Goal: Book appointment/travel/reservation

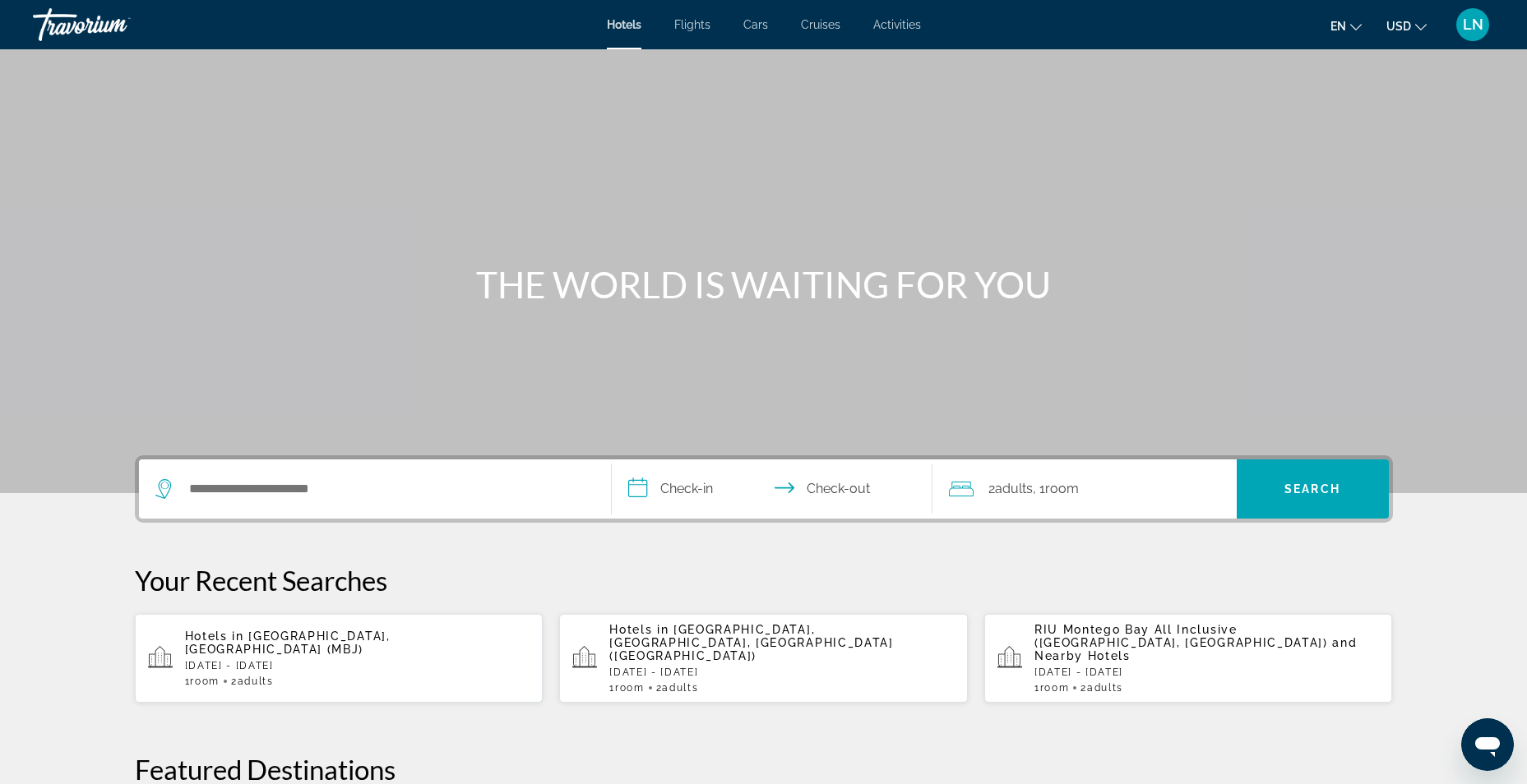
click at [892, 25] on span "Activities" at bounding box center [897, 24] width 47 height 13
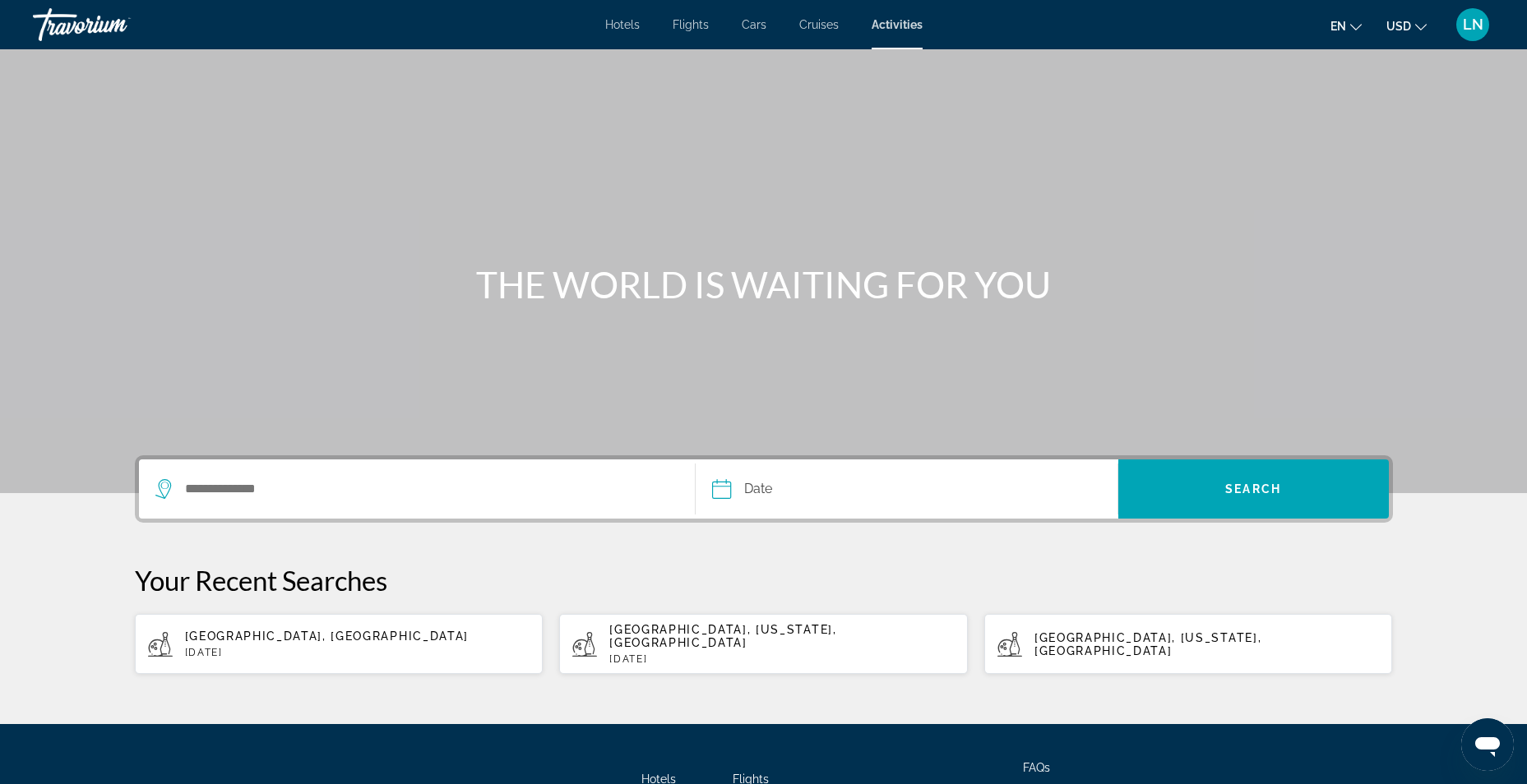
click at [322, 634] on span "[GEOGRAPHIC_DATA], [GEOGRAPHIC_DATA]" at bounding box center [327, 635] width 284 height 13
type input "**********"
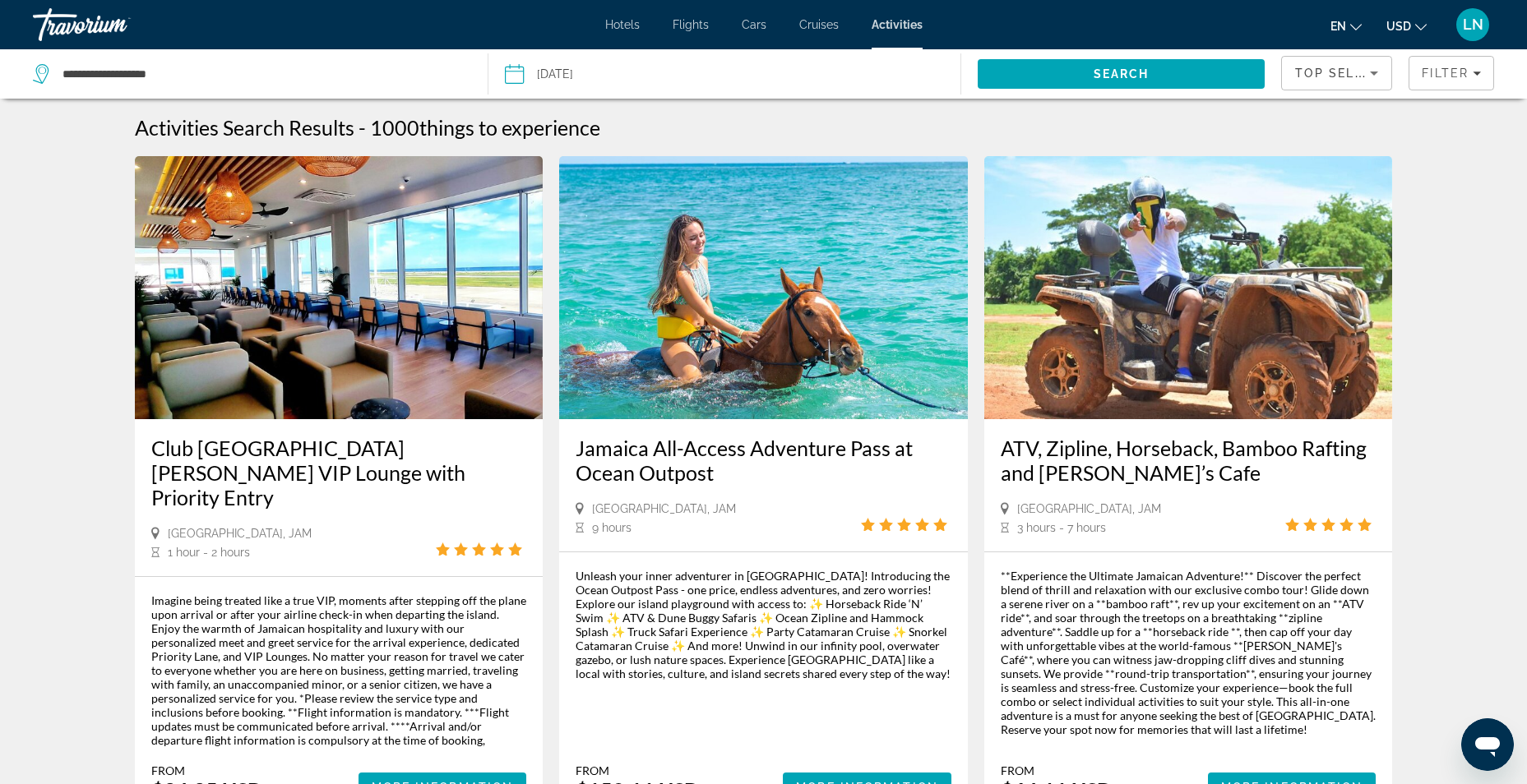
click at [354, 371] on img "Main content" at bounding box center [339, 288] width 408 height 263
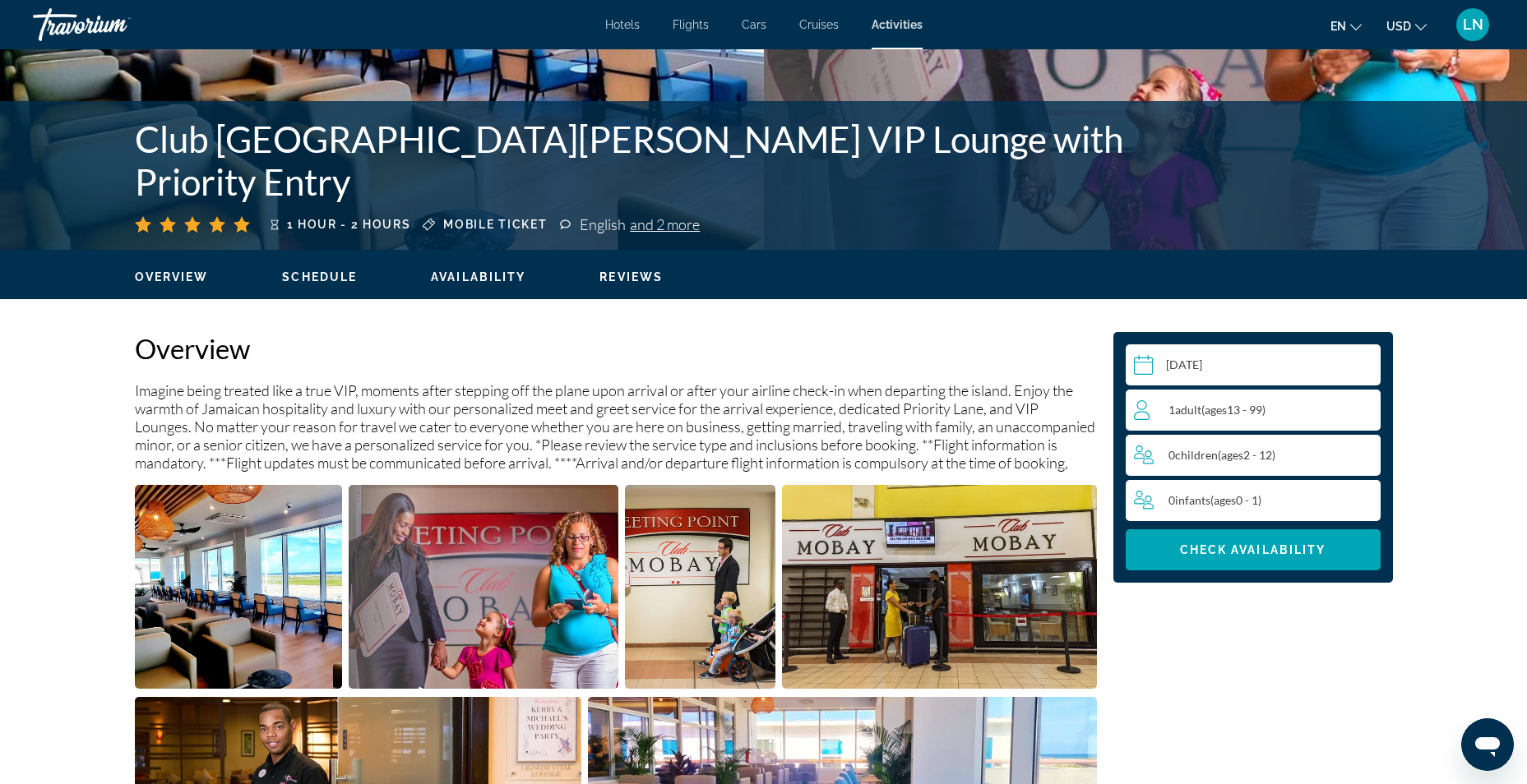
scroll to position [575, 0]
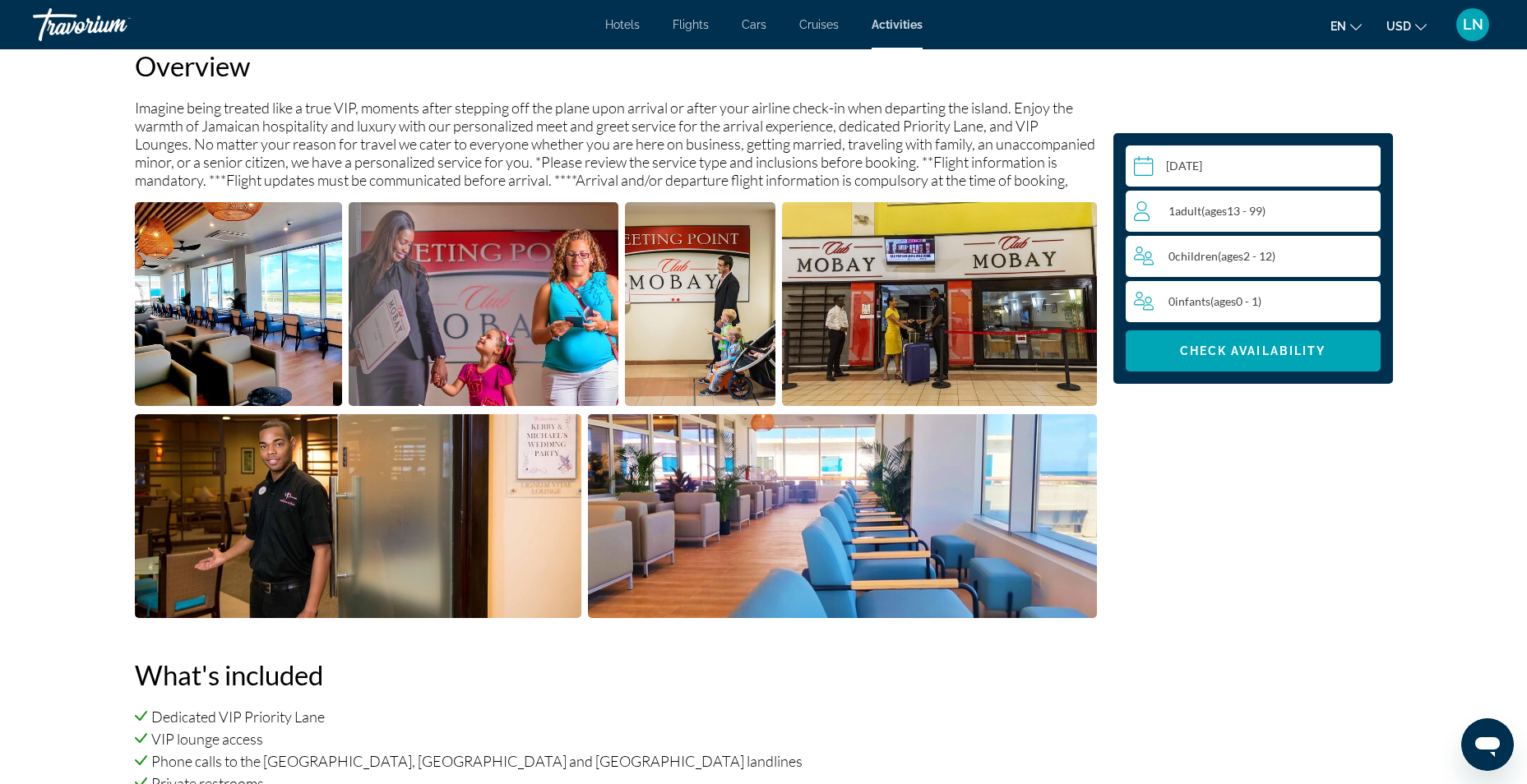
click at [1220, 220] on div "1 Adult Adults ( ages [DEMOGRAPHIC_DATA])" at bounding box center [1257, 211] width 246 height 20
click at [1369, 207] on icon "Increment adults" at bounding box center [1364, 210] width 15 height 20
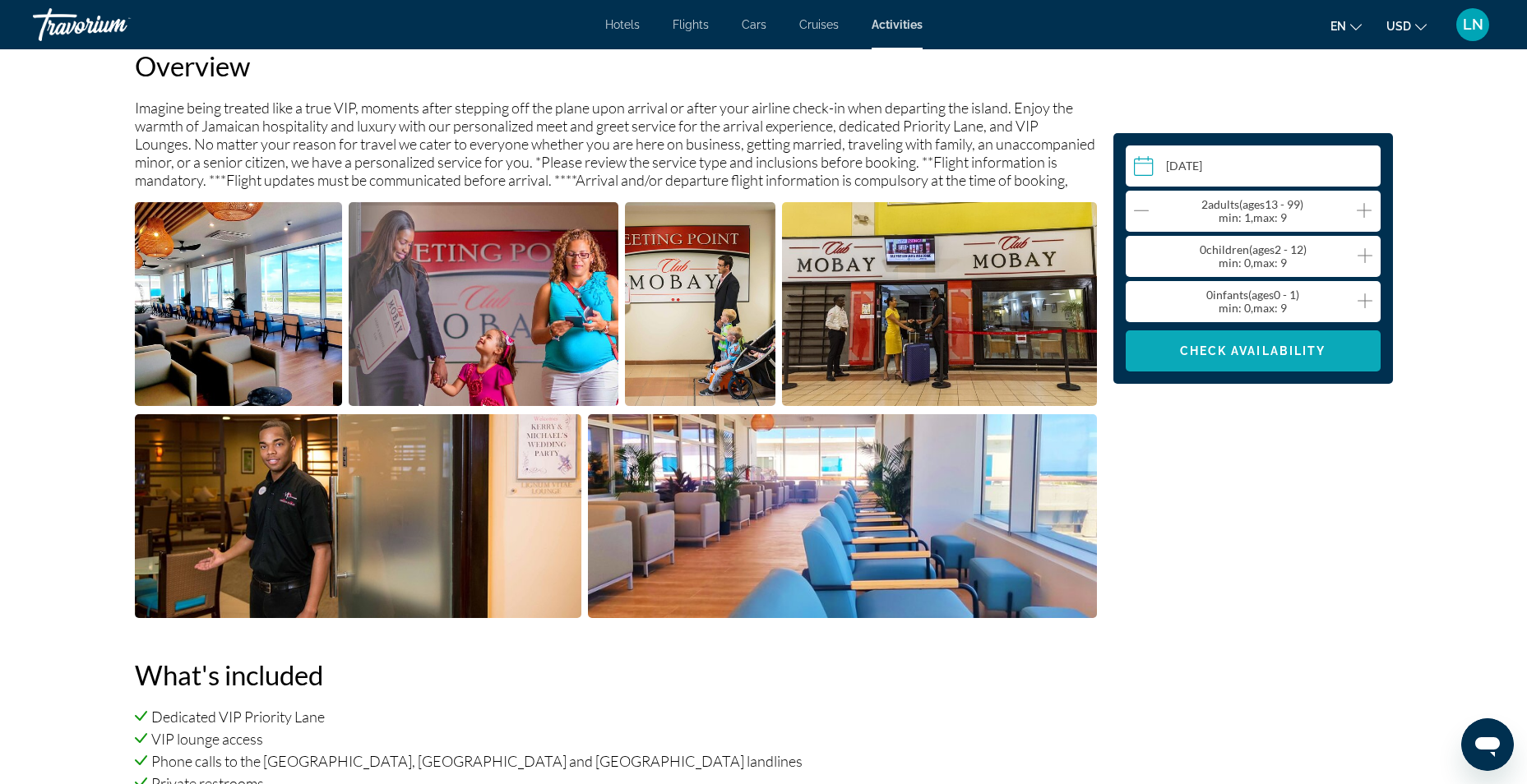
click at [1261, 364] on span "Main content" at bounding box center [1253, 351] width 254 height 40
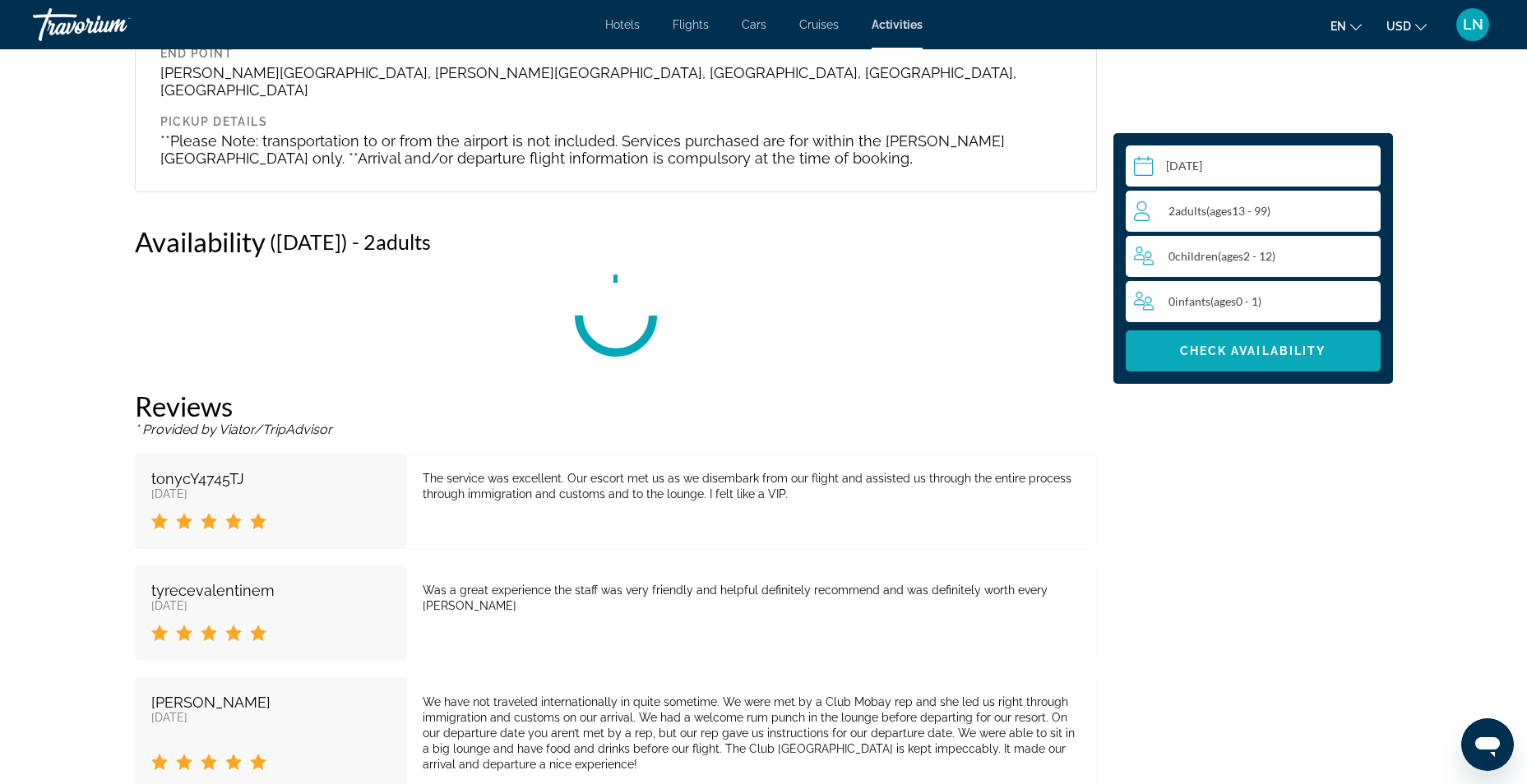
scroll to position [2539, 0]
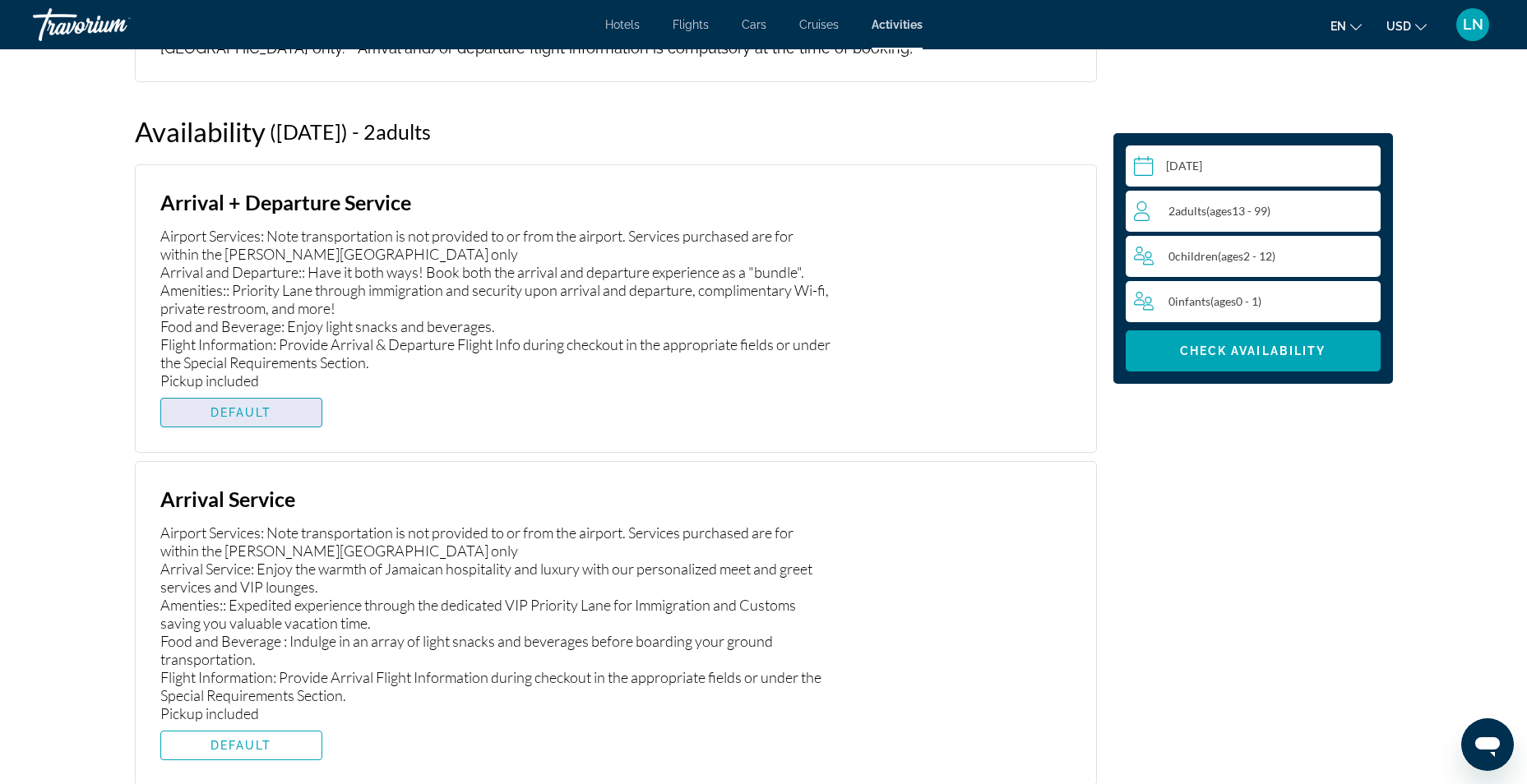
click at [276, 393] on span "Main content" at bounding box center [241, 413] width 160 height 40
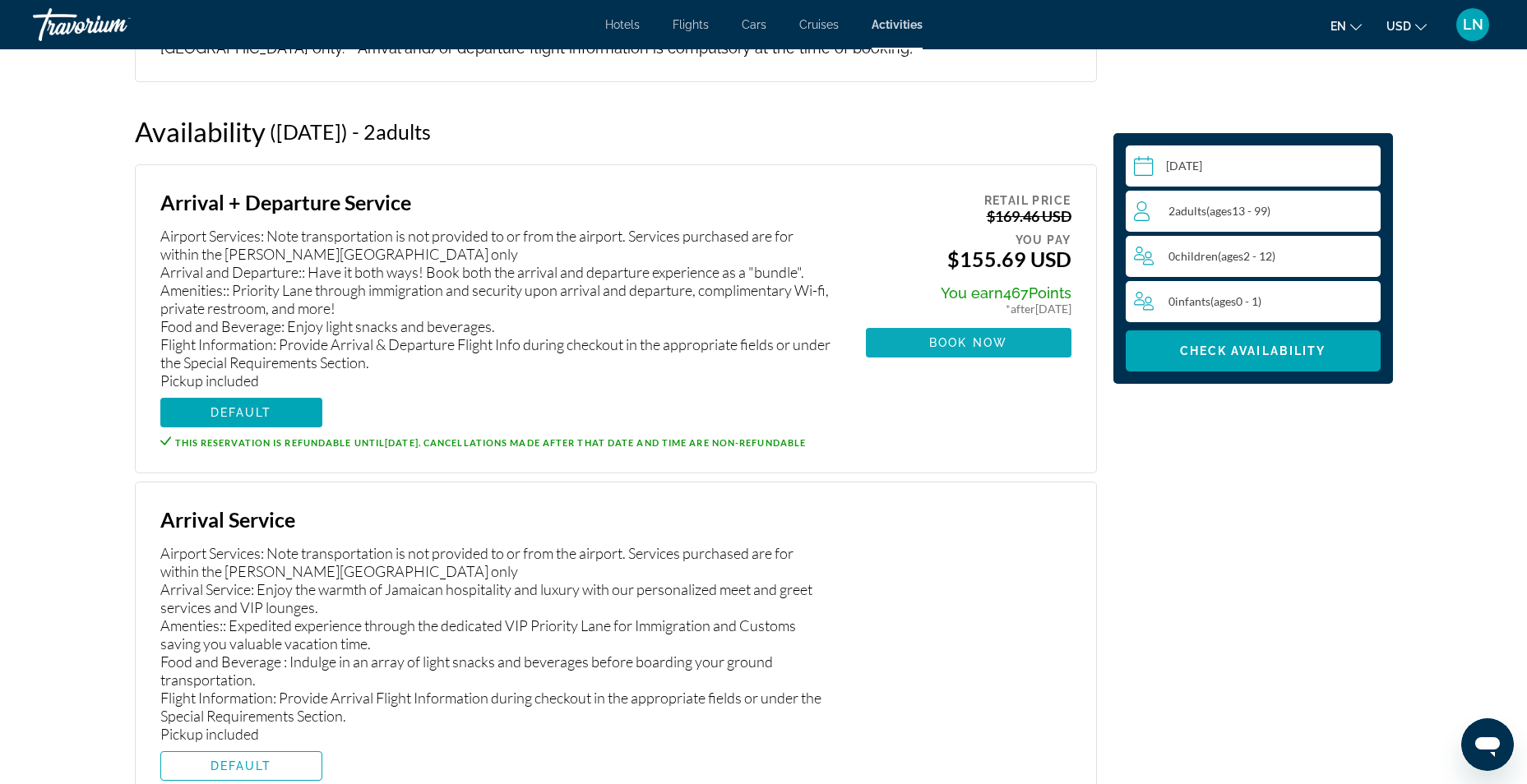
click at [938, 336] on span "Book now" at bounding box center [968, 342] width 78 height 13
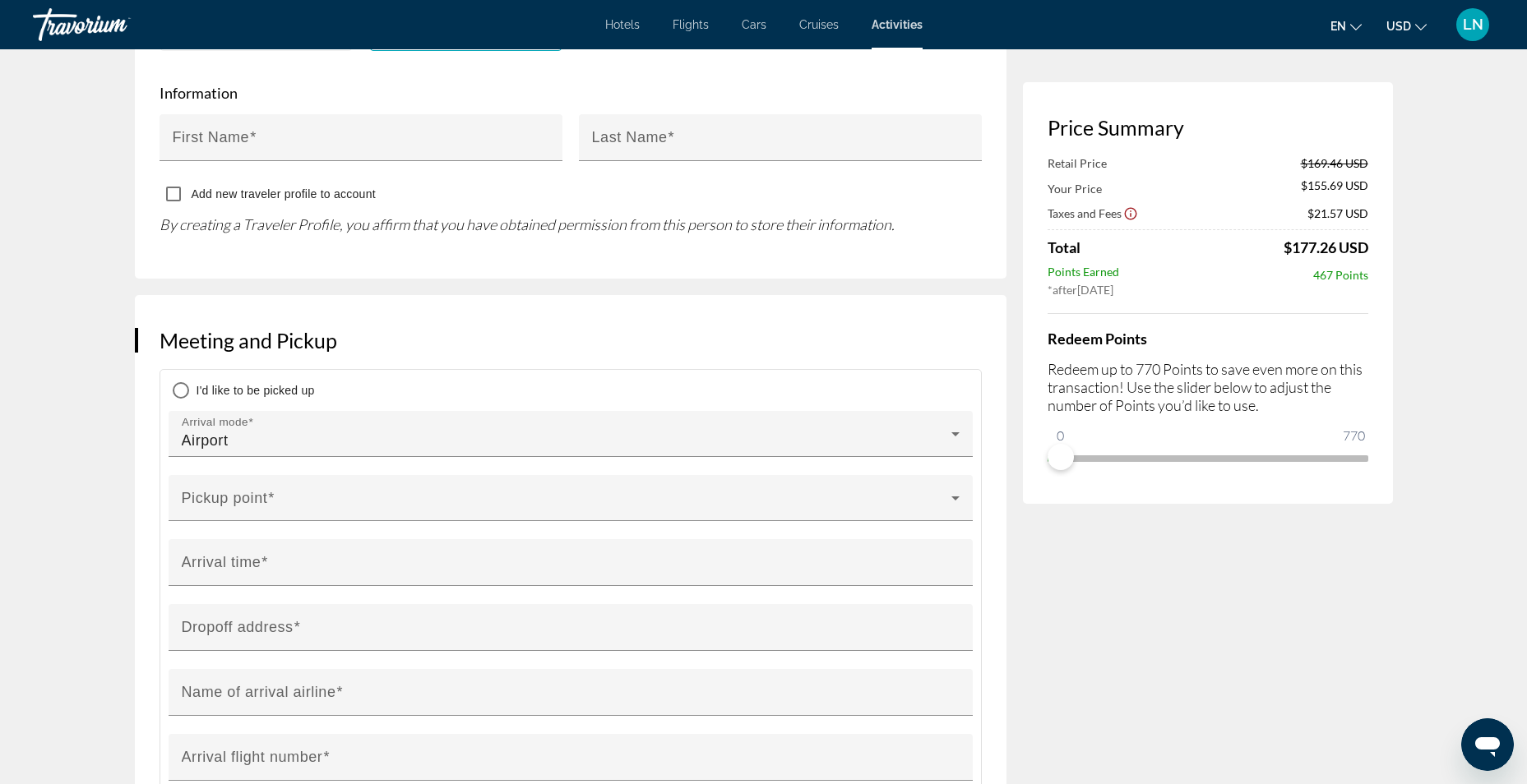
scroll to position [986, 0]
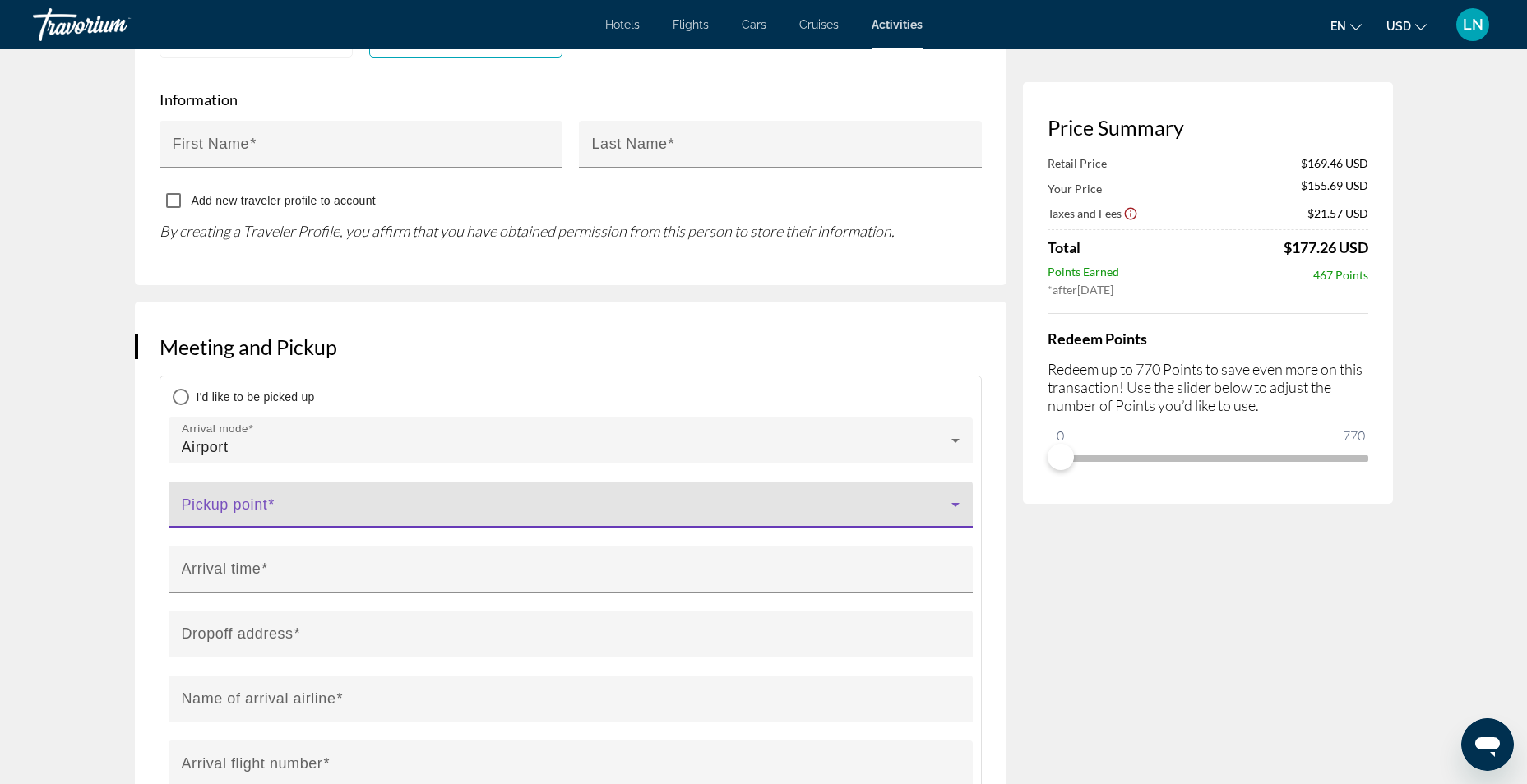
click at [680, 501] on span "Main content" at bounding box center [566, 511] width 770 height 20
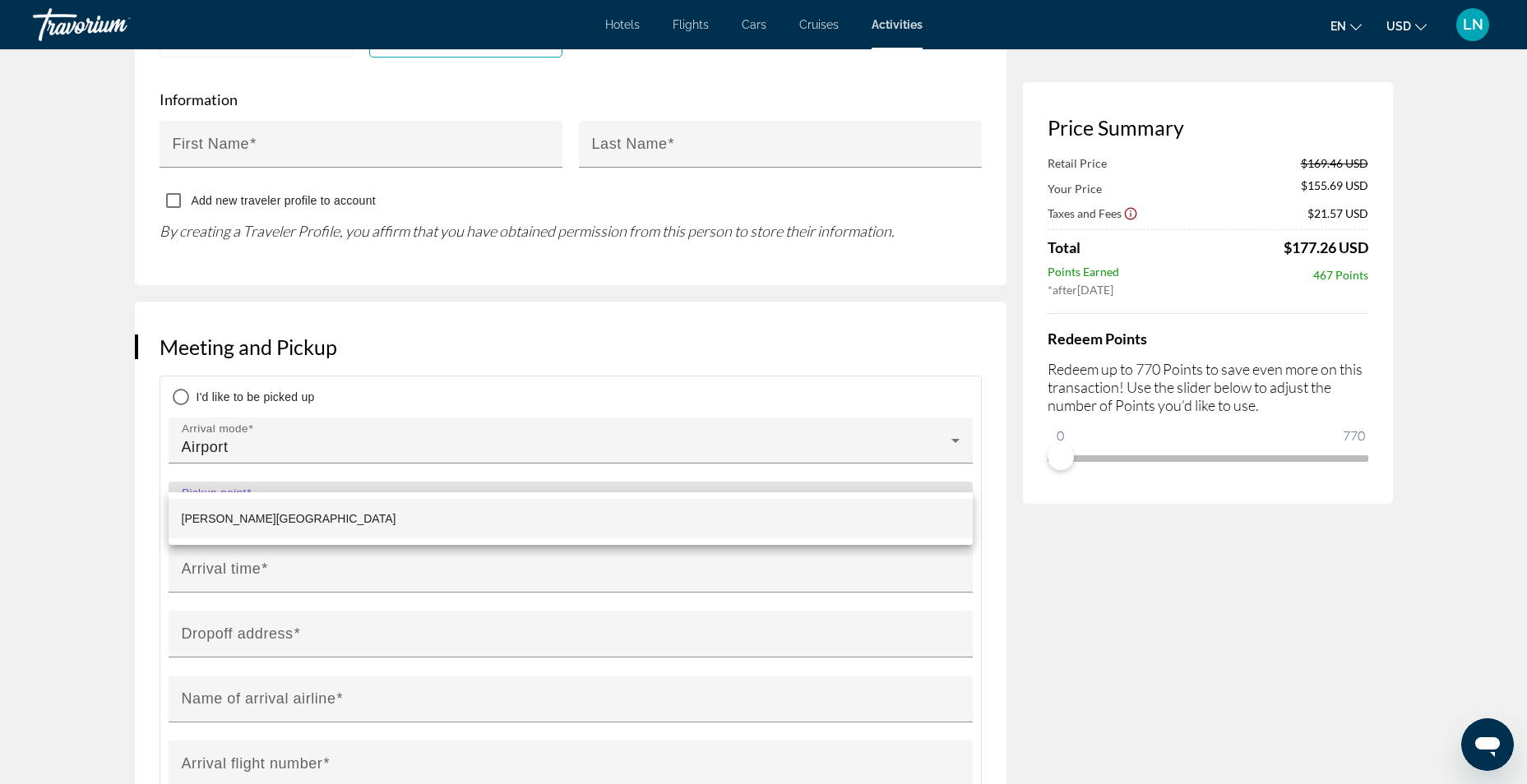
click at [576, 511] on mat-option "[PERSON_NAME][GEOGRAPHIC_DATA]" at bounding box center [570, 518] width 804 height 40
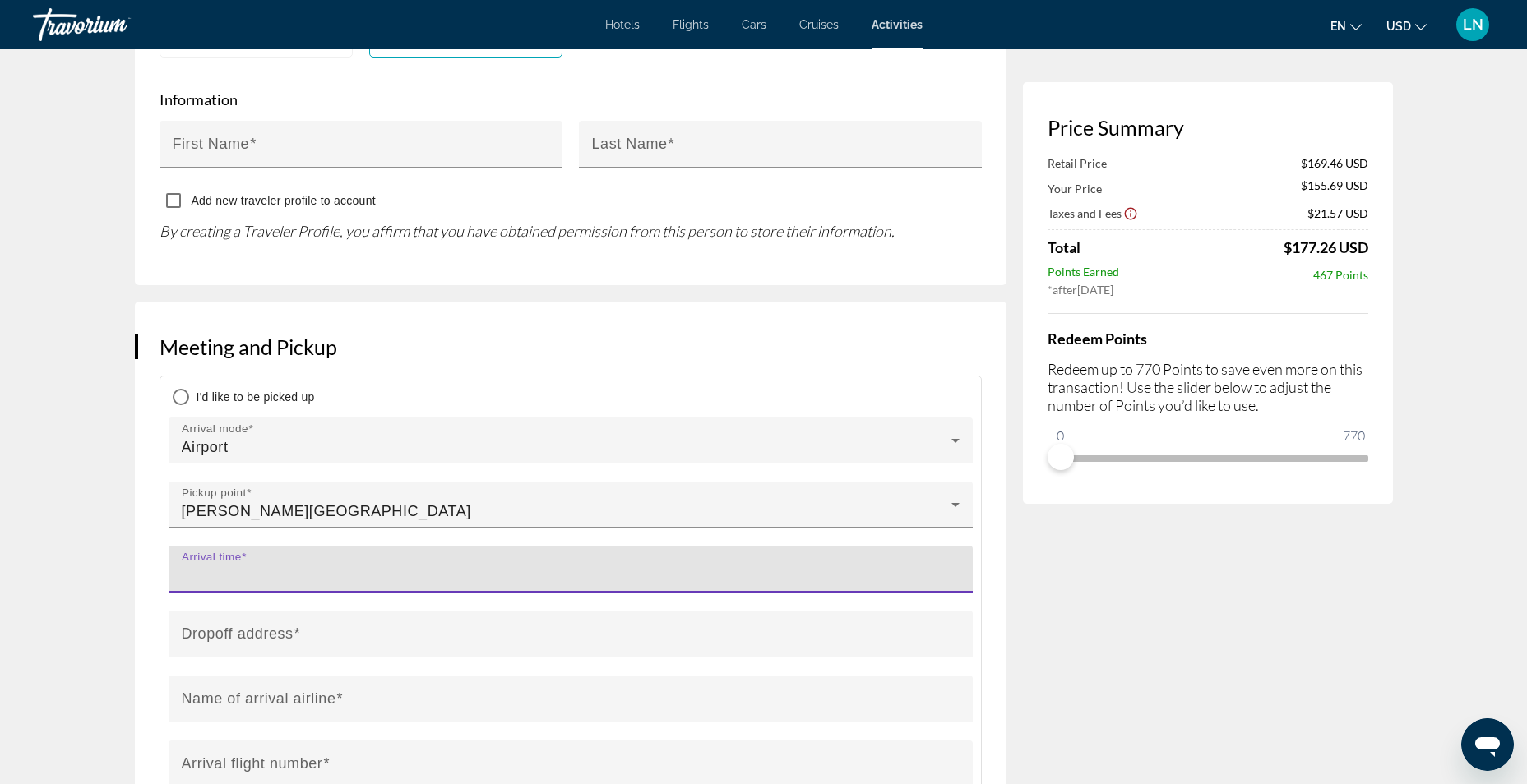
click at [465, 567] on input "Arrival time" at bounding box center [575, 576] width 788 height 20
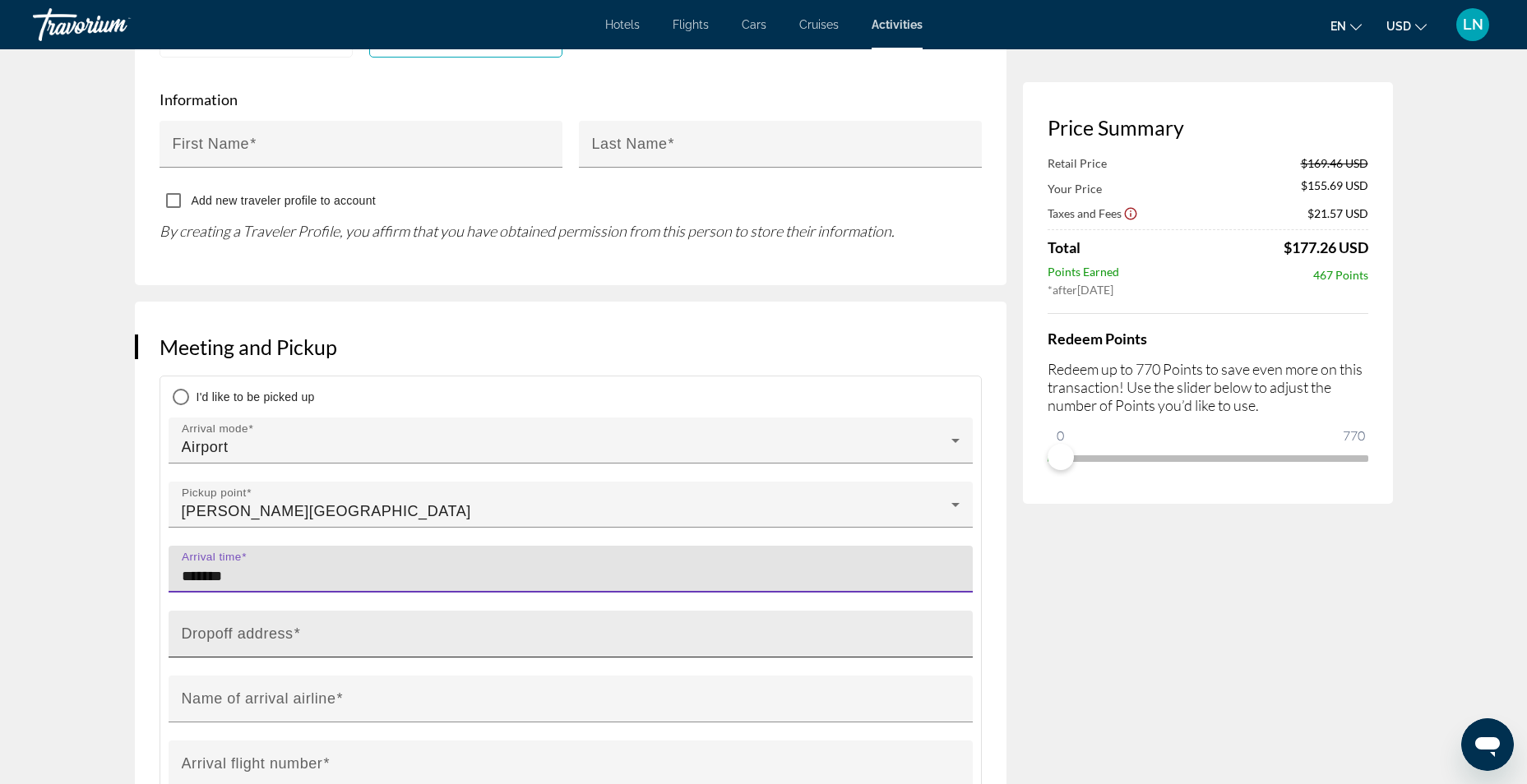
type input "*******"
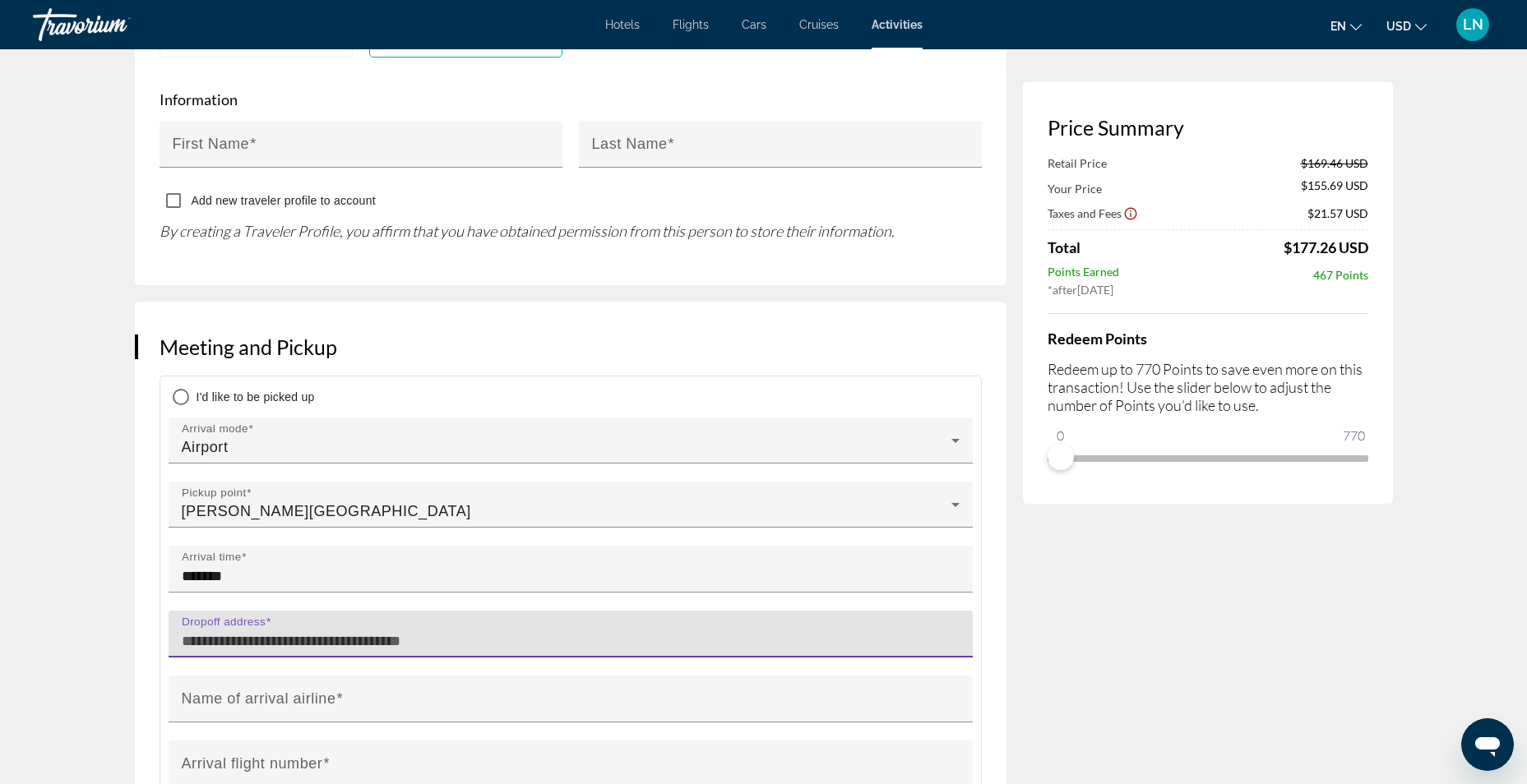
click at [408, 631] on input "Dropoff address" at bounding box center [575, 640] width 788 height 20
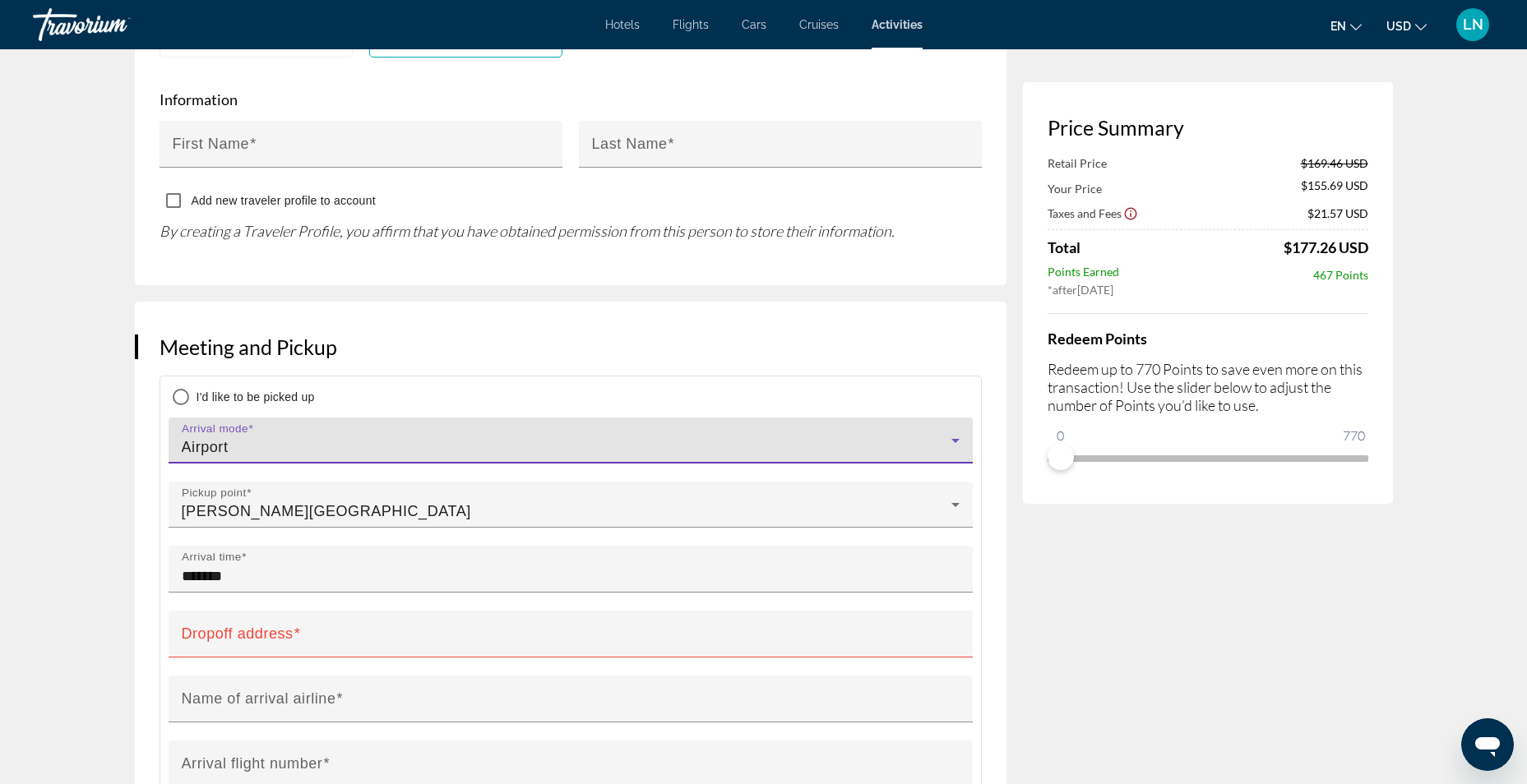
click at [955, 431] on icon "Main content" at bounding box center [955, 440] width 20 height 20
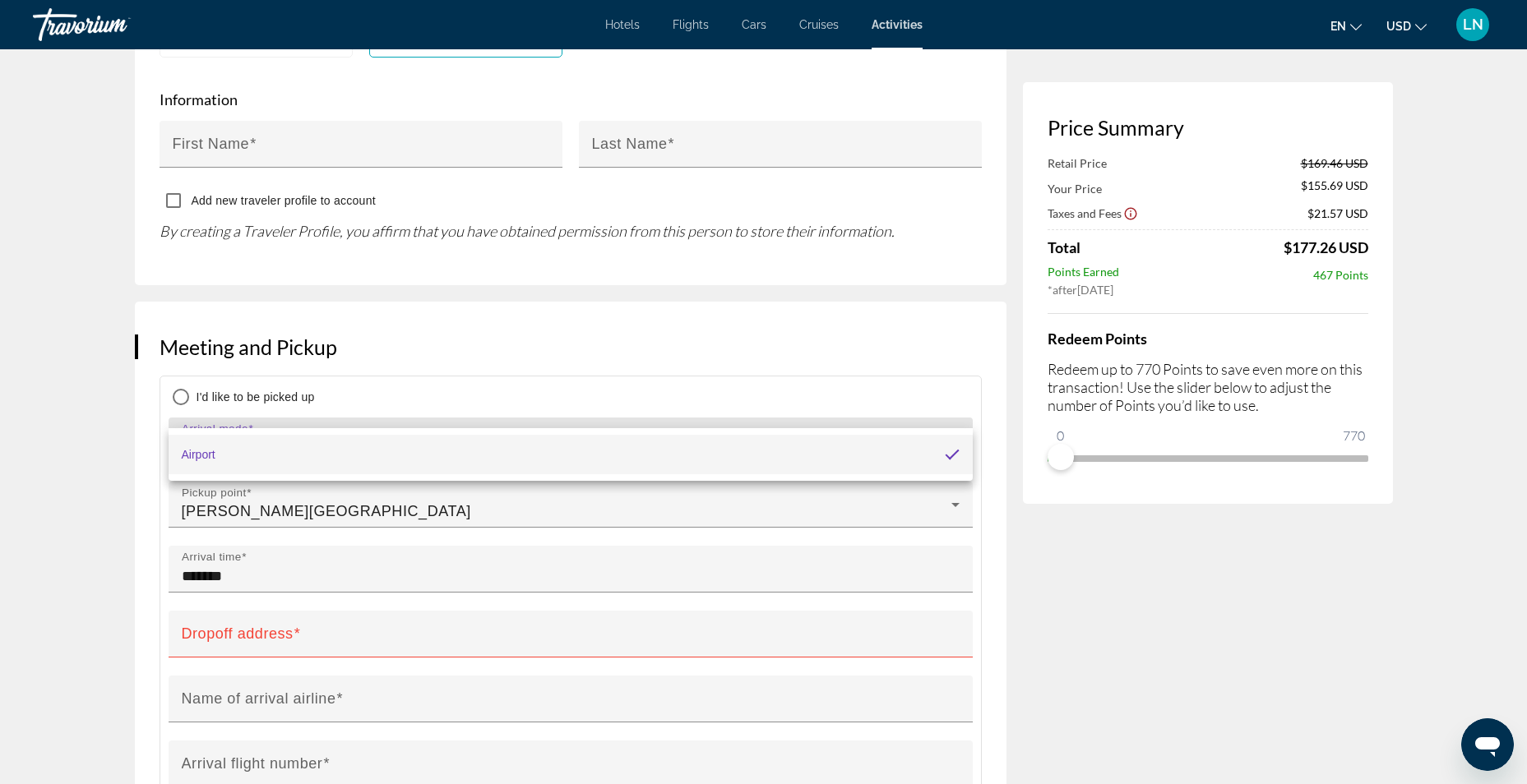
click at [955, 401] on div at bounding box center [764, 392] width 1527 height 784
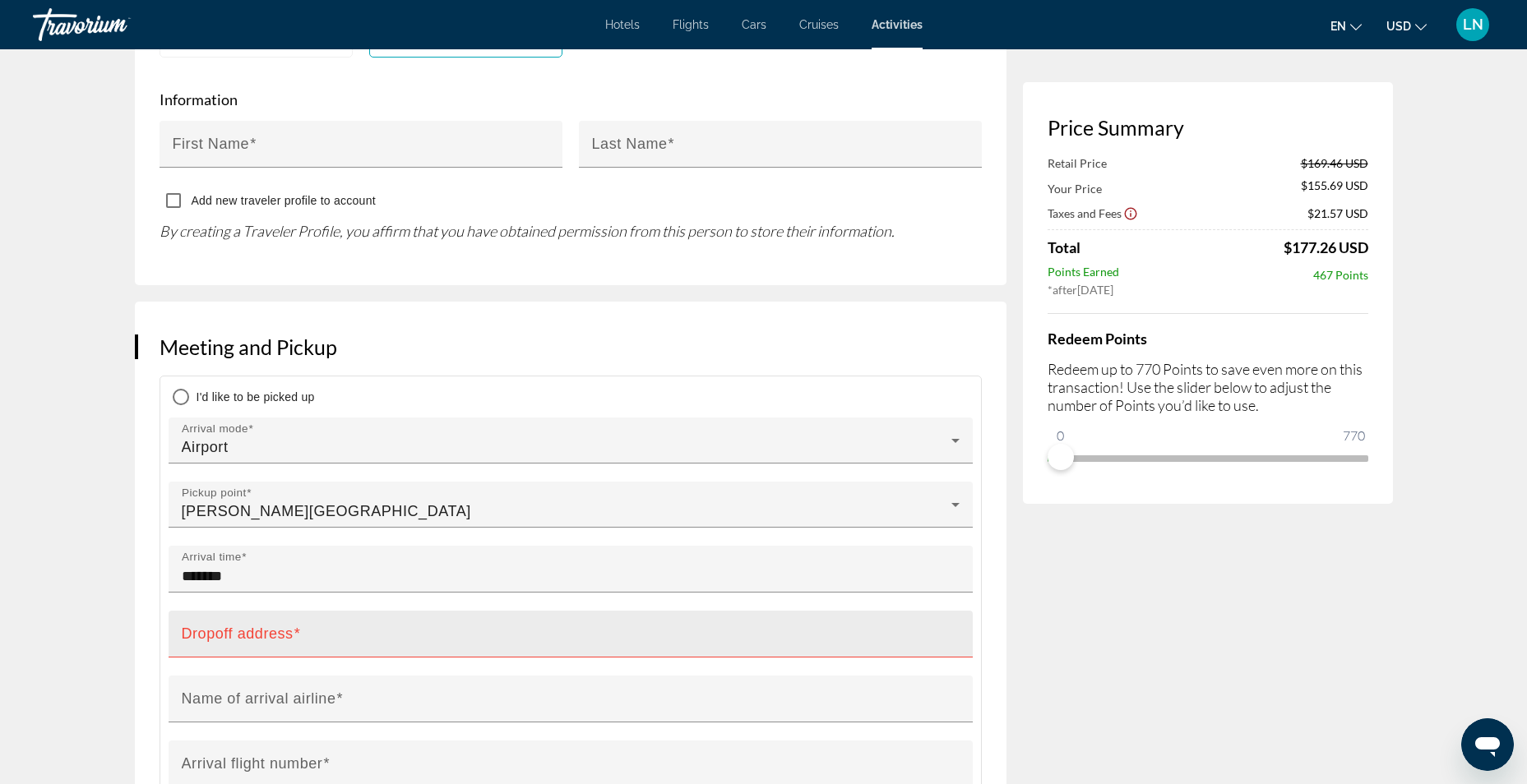
drag, startPoint x: 285, startPoint y: 586, endPoint x: 230, endPoint y: 599, distance: 56.5
drag, startPoint x: 224, startPoint y: 595, endPoint x: 242, endPoint y: 601, distance: 19.0
click at [242, 626] on mat-label "Dropoff address" at bounding box center [237, 634] width 112 height 16
click at [242, 631] on input "Dropoff address" at bounding box center [575, 640] width 788 height 20
drag, startPoint x: 232, startPoint y: 591, endPoint x: 181, endPoint y: 603, distance: 52.4
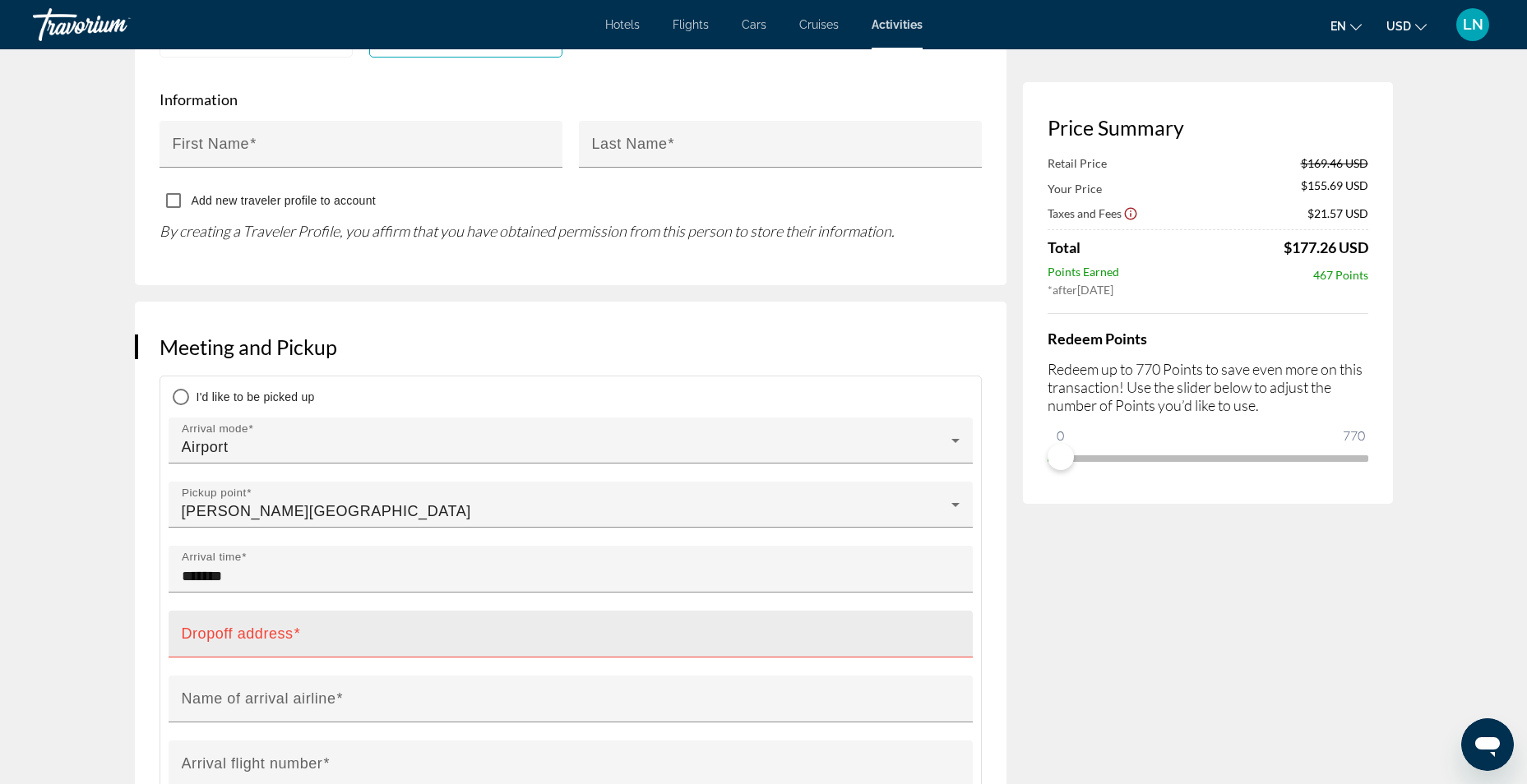
click at [181, 626] on mat-label "Dropoff address" at bounding box center [237, 634] width 112 height 16
click at [181, 631] on input "Dropoff address" at bounding box center [575, 640] width 788 height 20
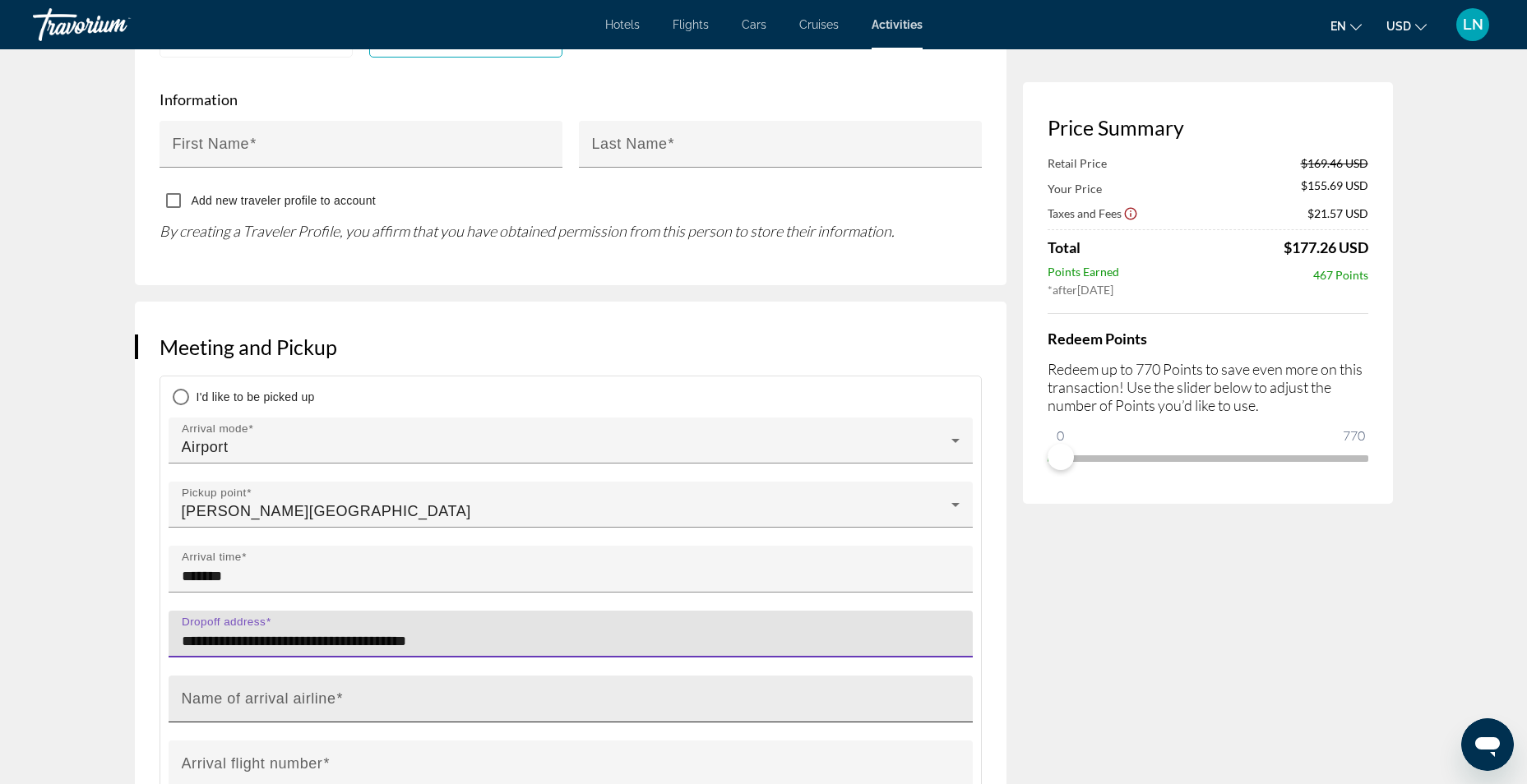
type input "**********"
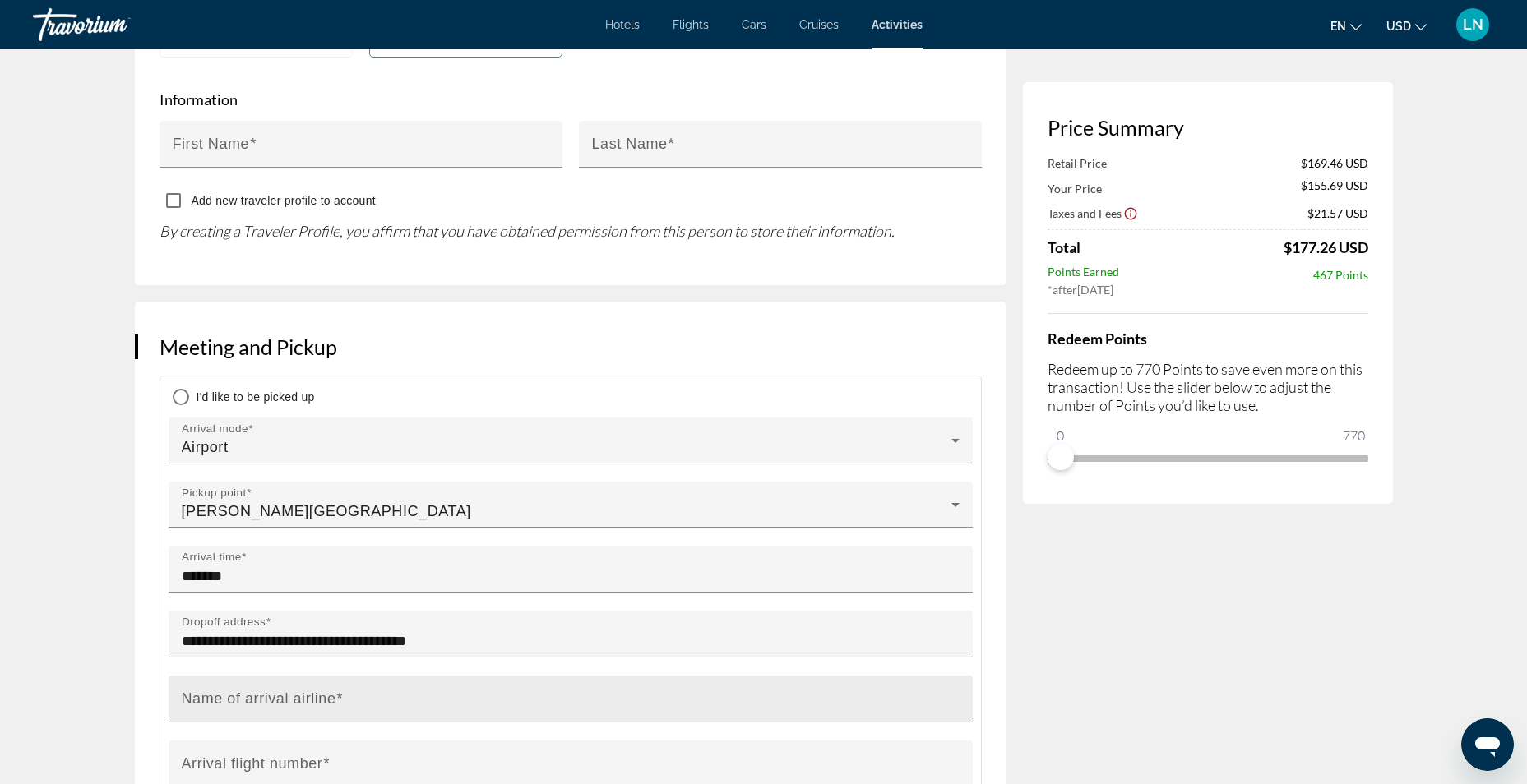
click at [229, 690] on mat-label "Name of arrival airline" at bounding box center [259, 698] width 155 height 16
click at [229, 696] on input "Name of arrival airline" at bounding box center [575, 706] width 788 height 20
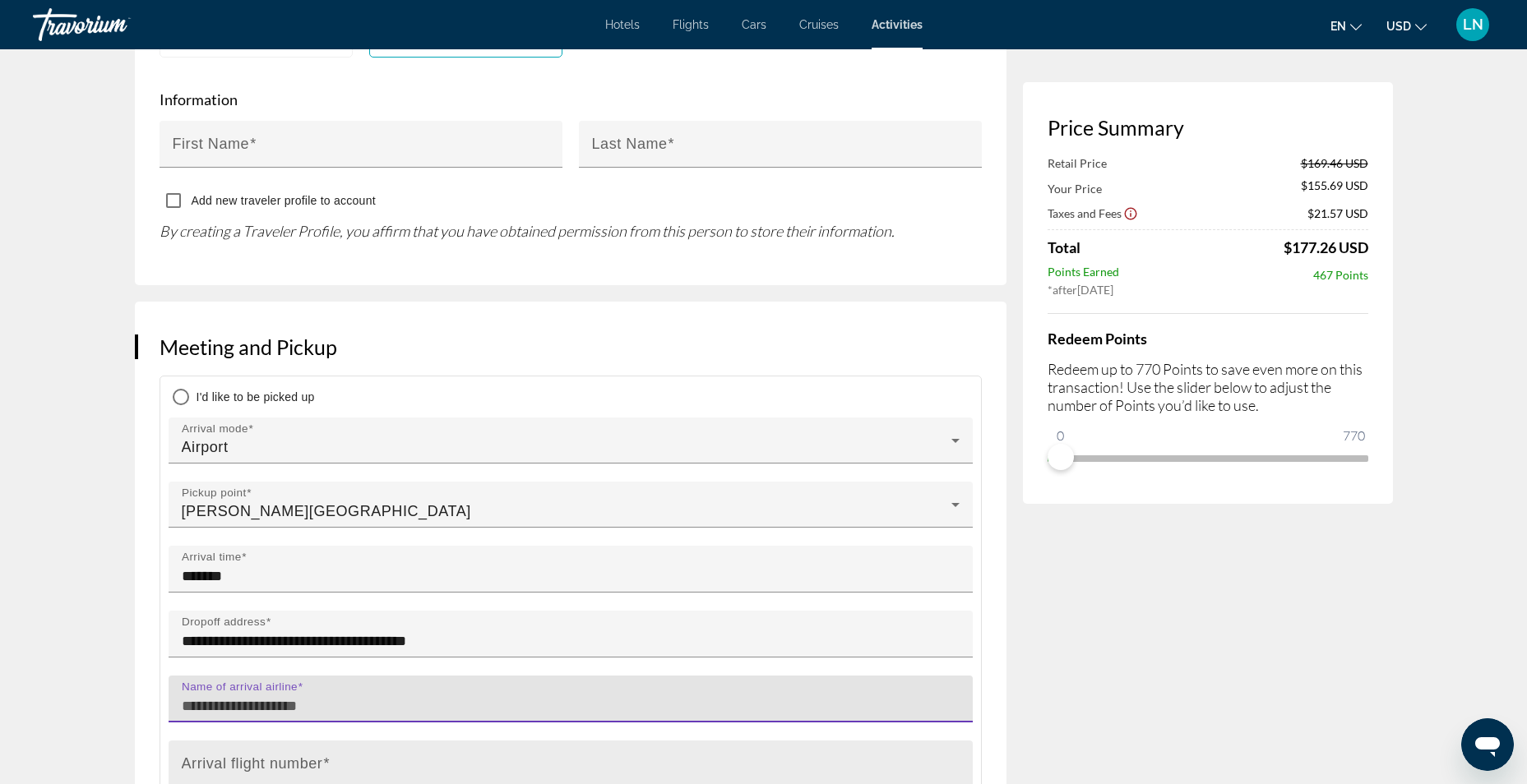
type input "*"
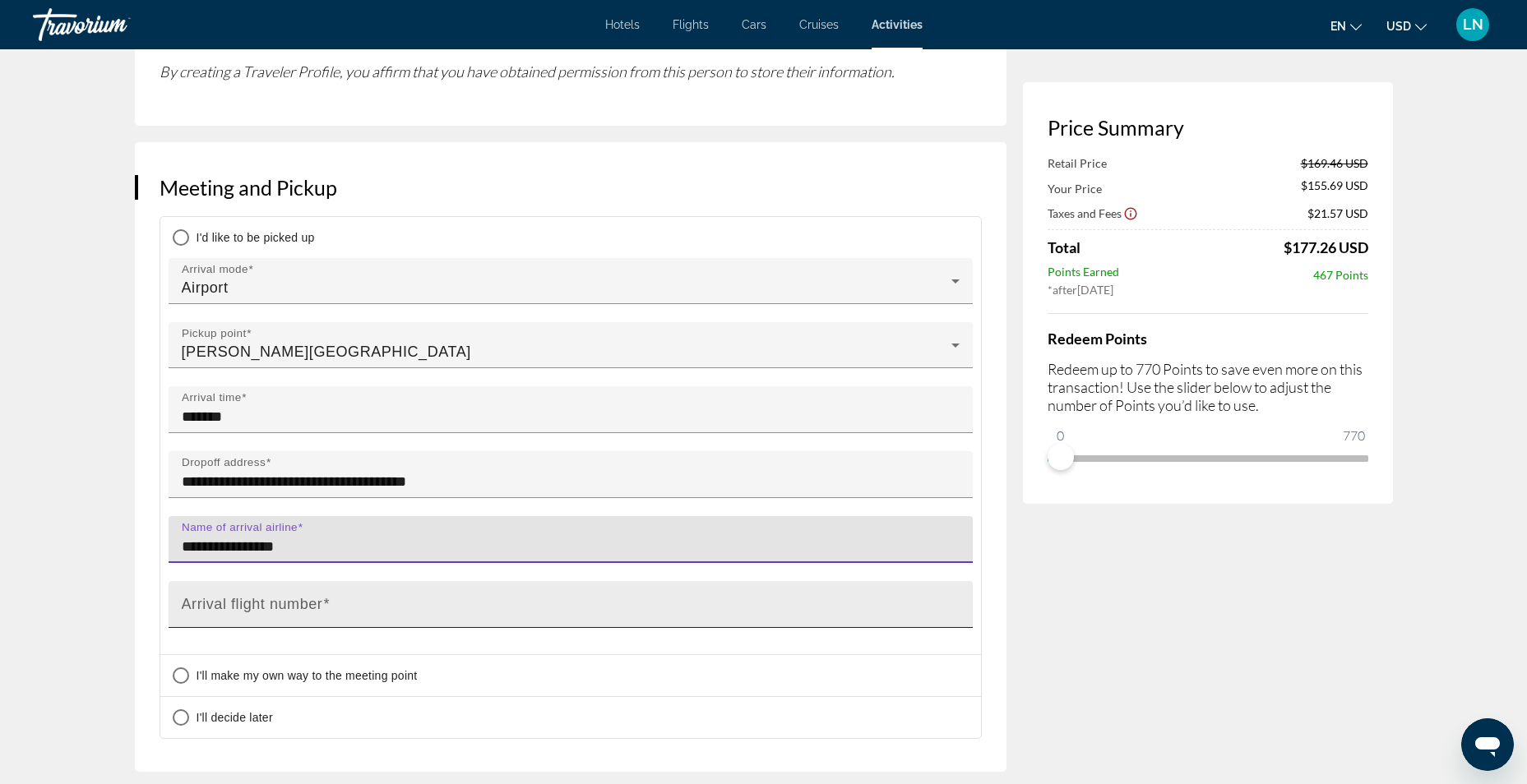
scroll to position [1151, 0]
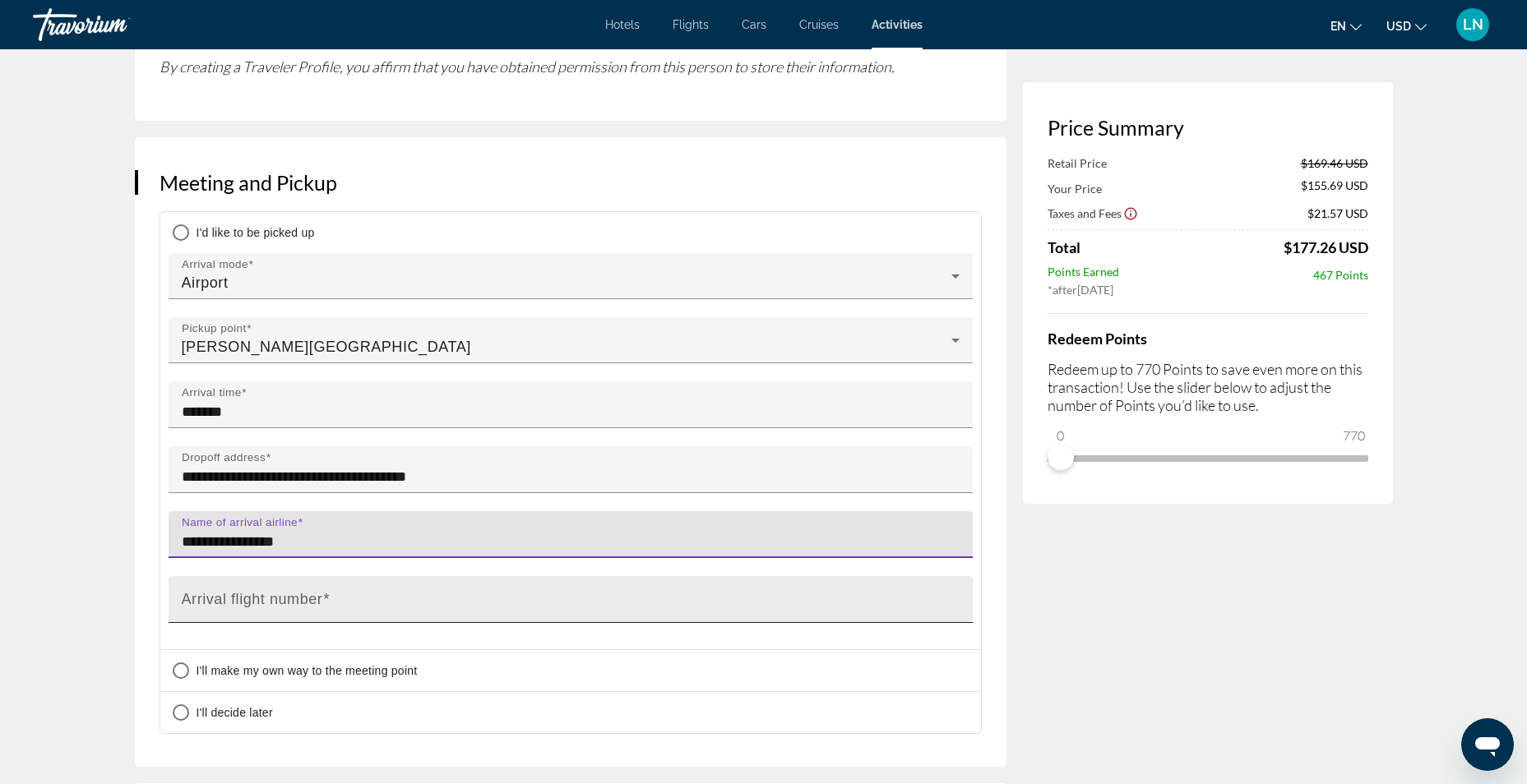
type input "**********"
click at [358, 576] on div "Arrival flight number" at bounding box center [575, 599] width 788 height 47
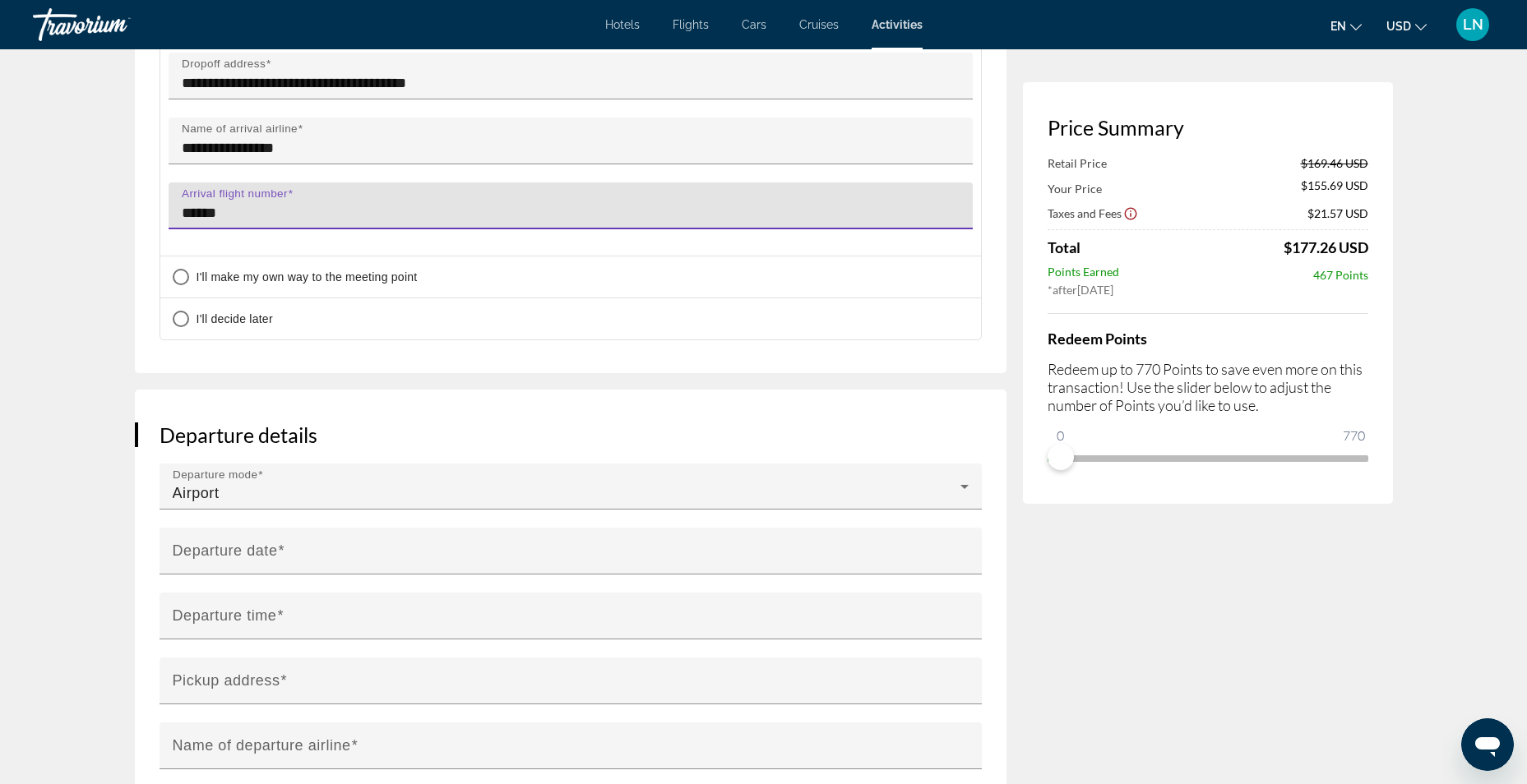
scroll to position [1726, 0]
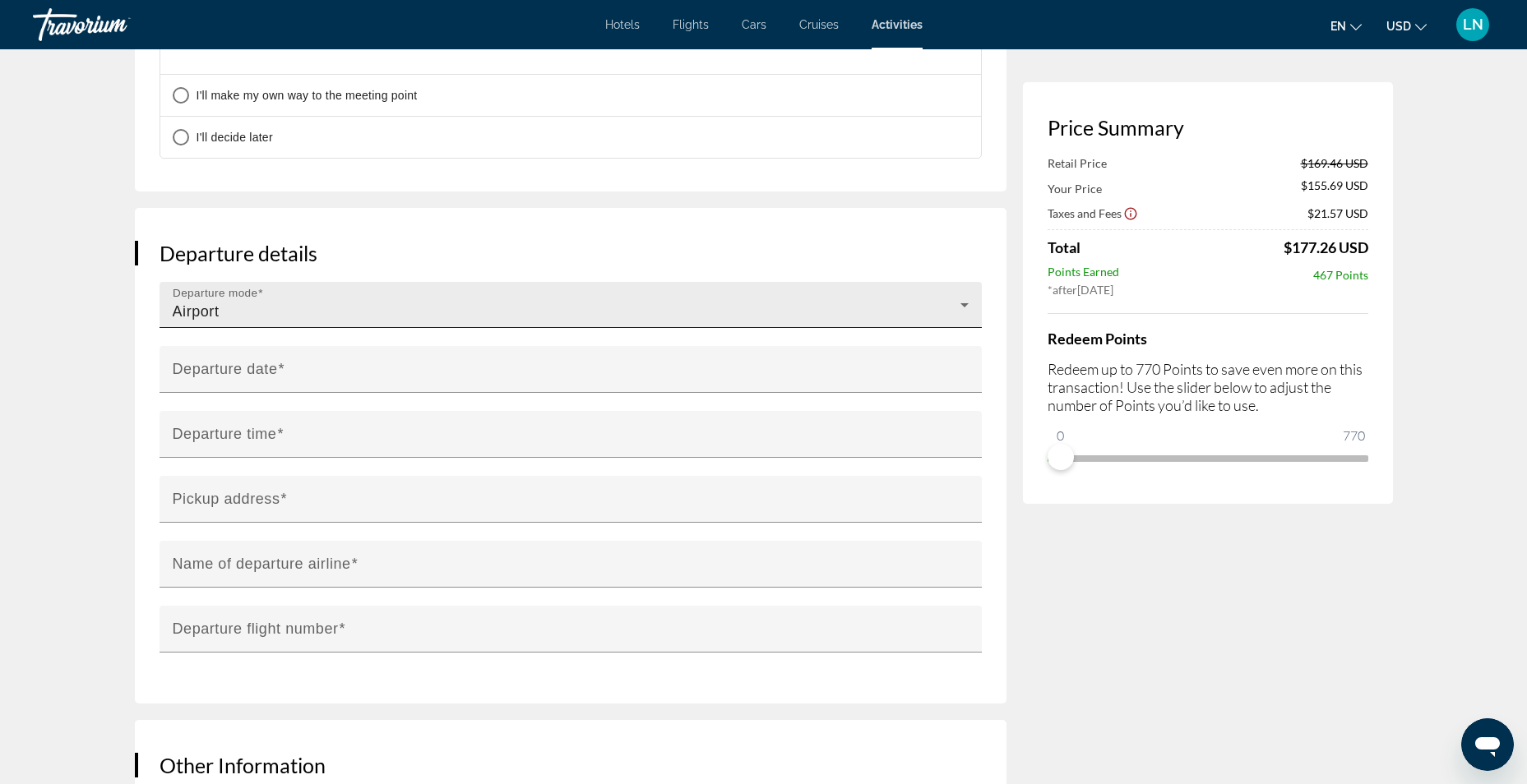
type input "******"
click at [966, 303] on icon "Main content" at bounding box center [965, 305] width 9 height 4
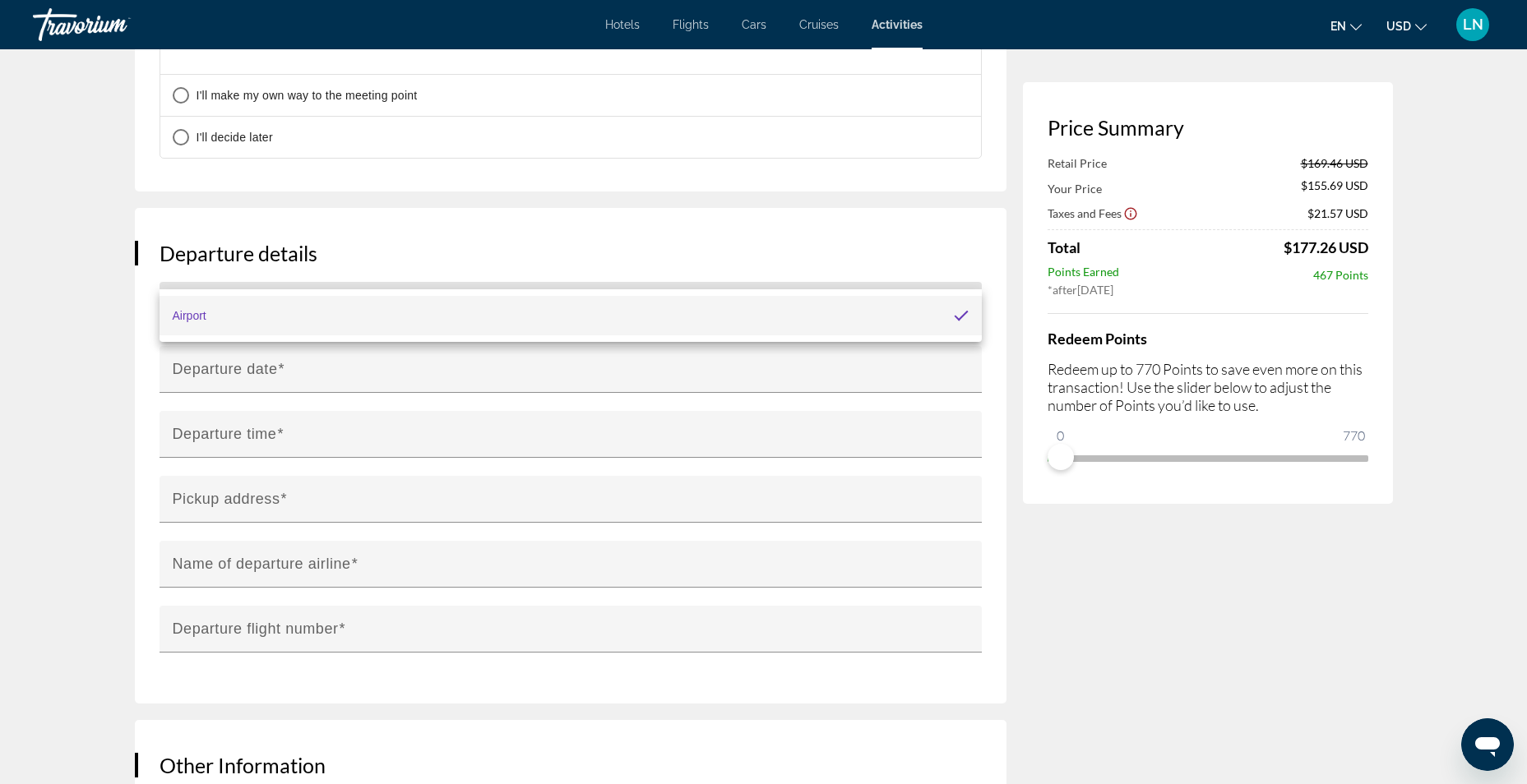
click at [966, 265] on div at bounding box center [764, 392] width 1527 height 784
click at [658, 346] on input "**********" at bounding box center [574, 381] width 829 height 70
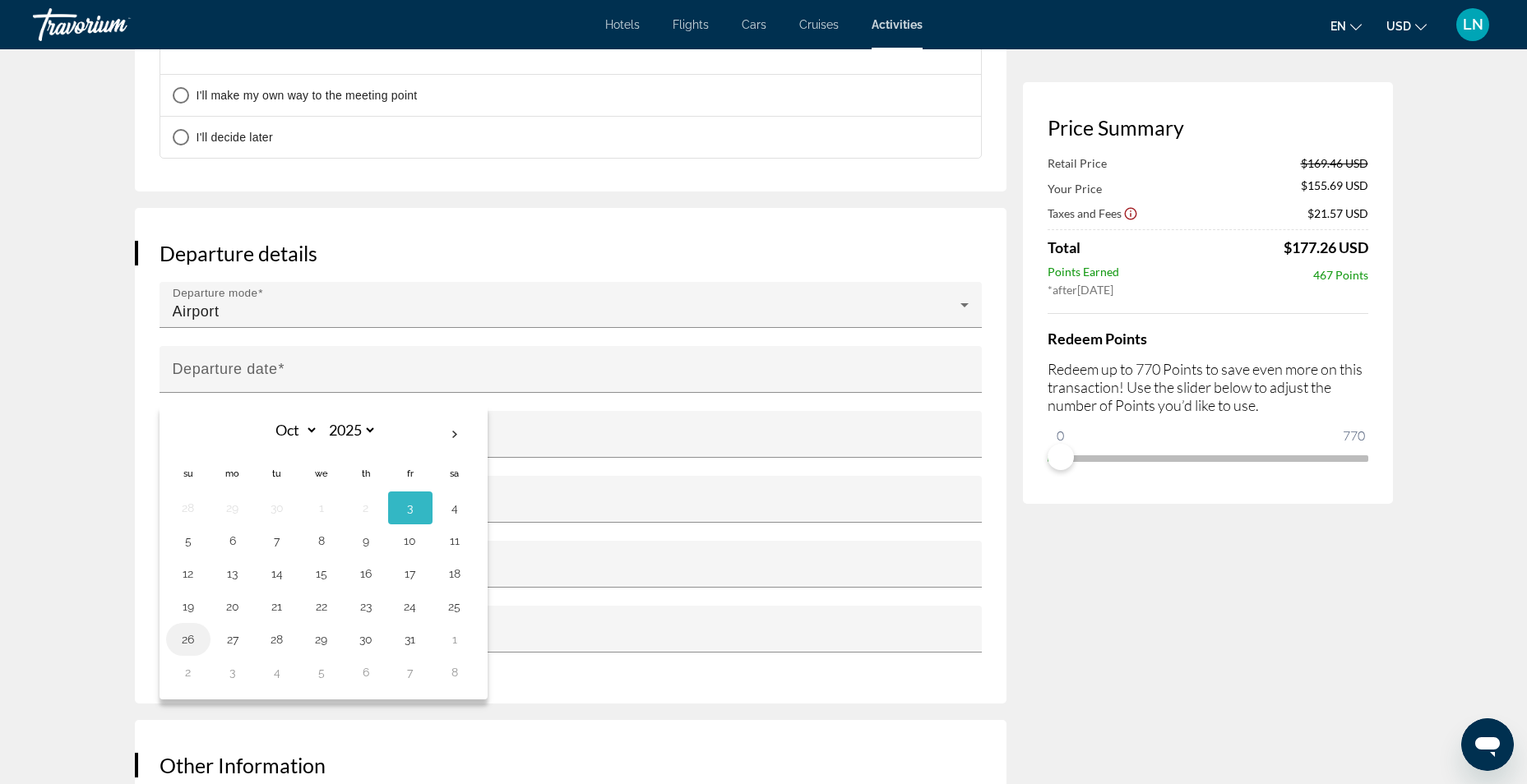
click at [188, 628] on button "26" at bounding box center [188, 640] width 27 height 23
type input "**********"
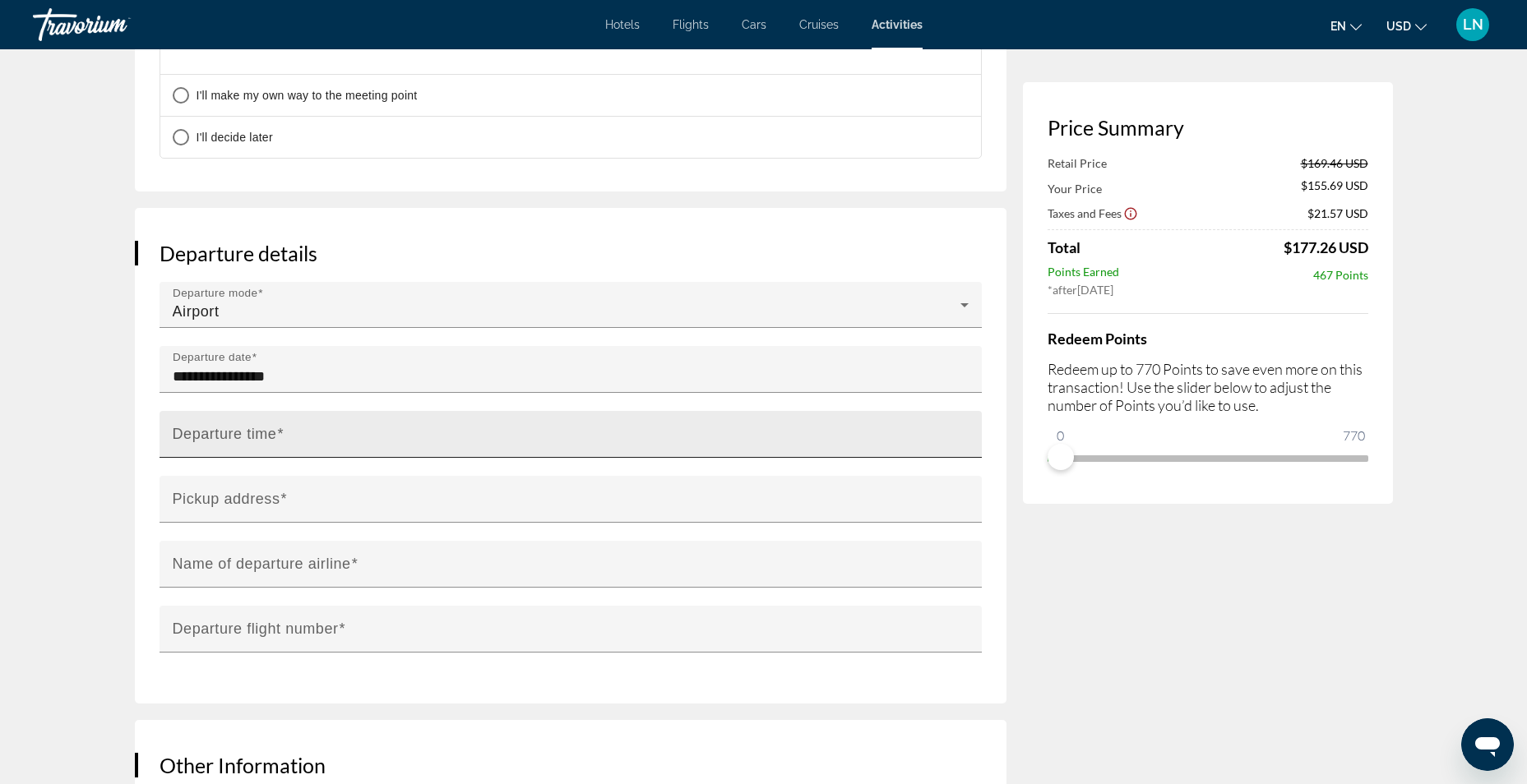
click at [248, 426] on mat-label "Departure time" at bounding box center [224, 433] width 104 height 16
click at [248, 432] on input "Departure time" at bounding box center [575, 441] width 806 height 20
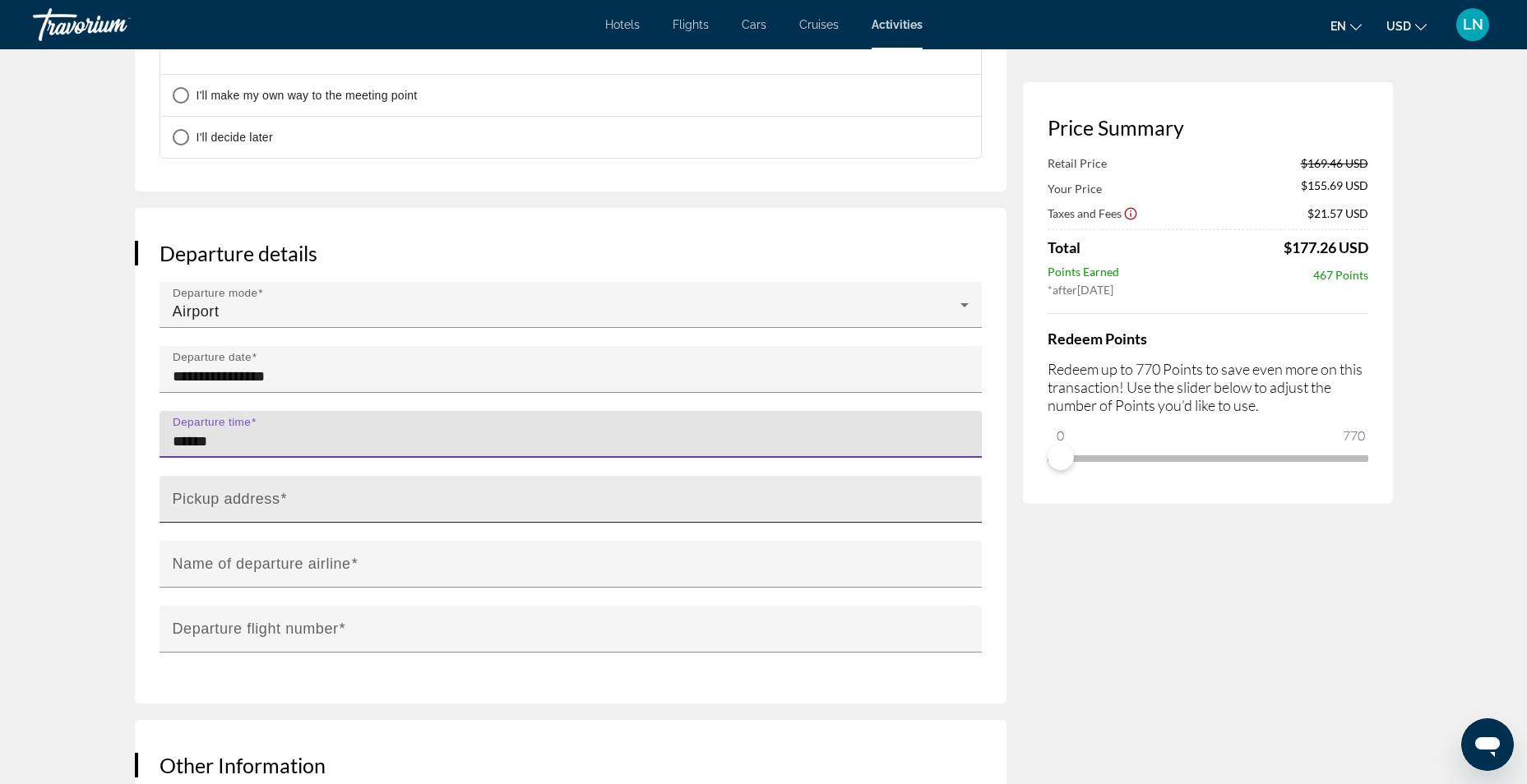
type input "******"
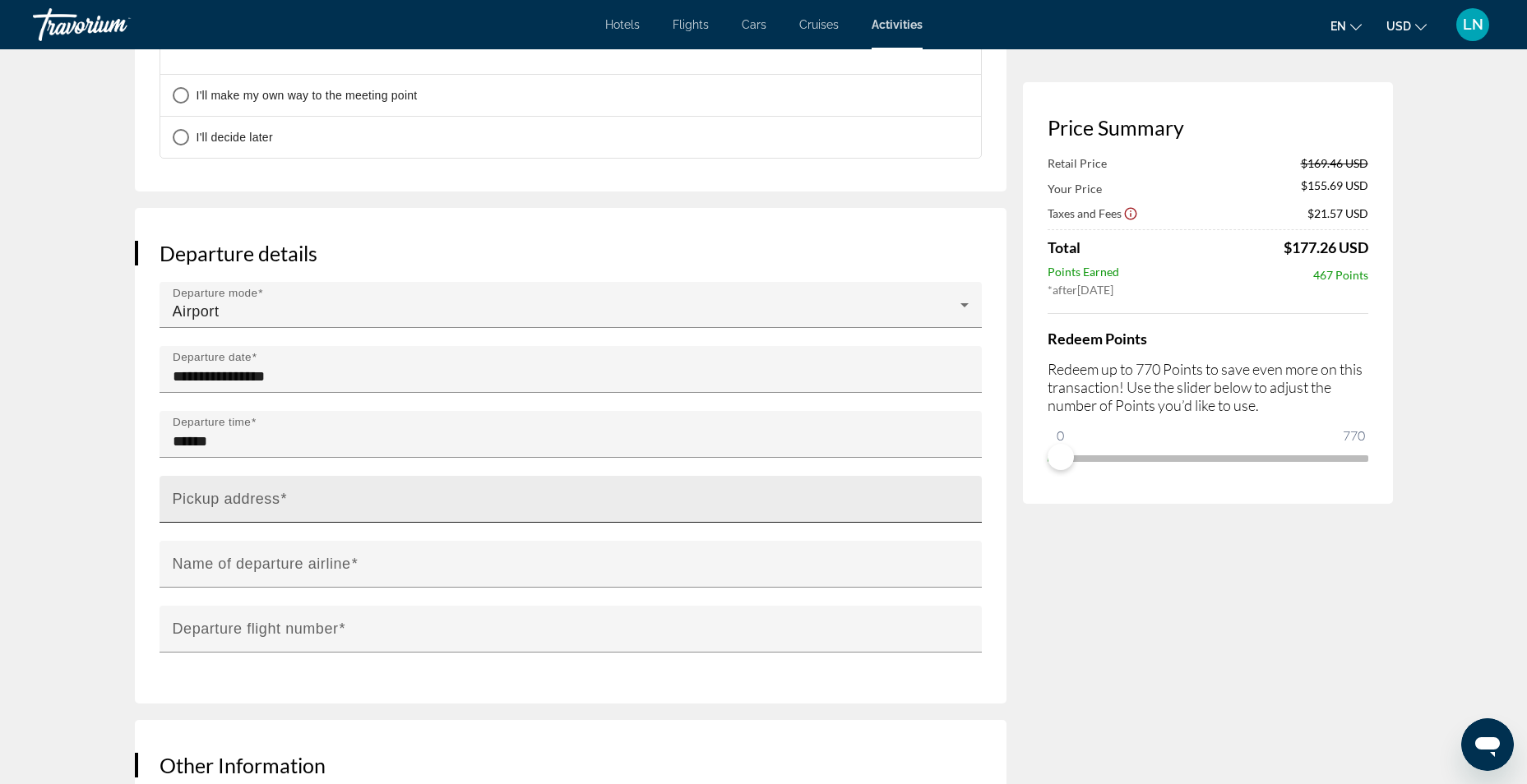
click at [228, 491] on mat-label "Pickup address" at bounding box center [226, 499] width 107 height 16
click at [228, 497] on input "Pickup address" at bounding box center [575, 506] width 806 height 20
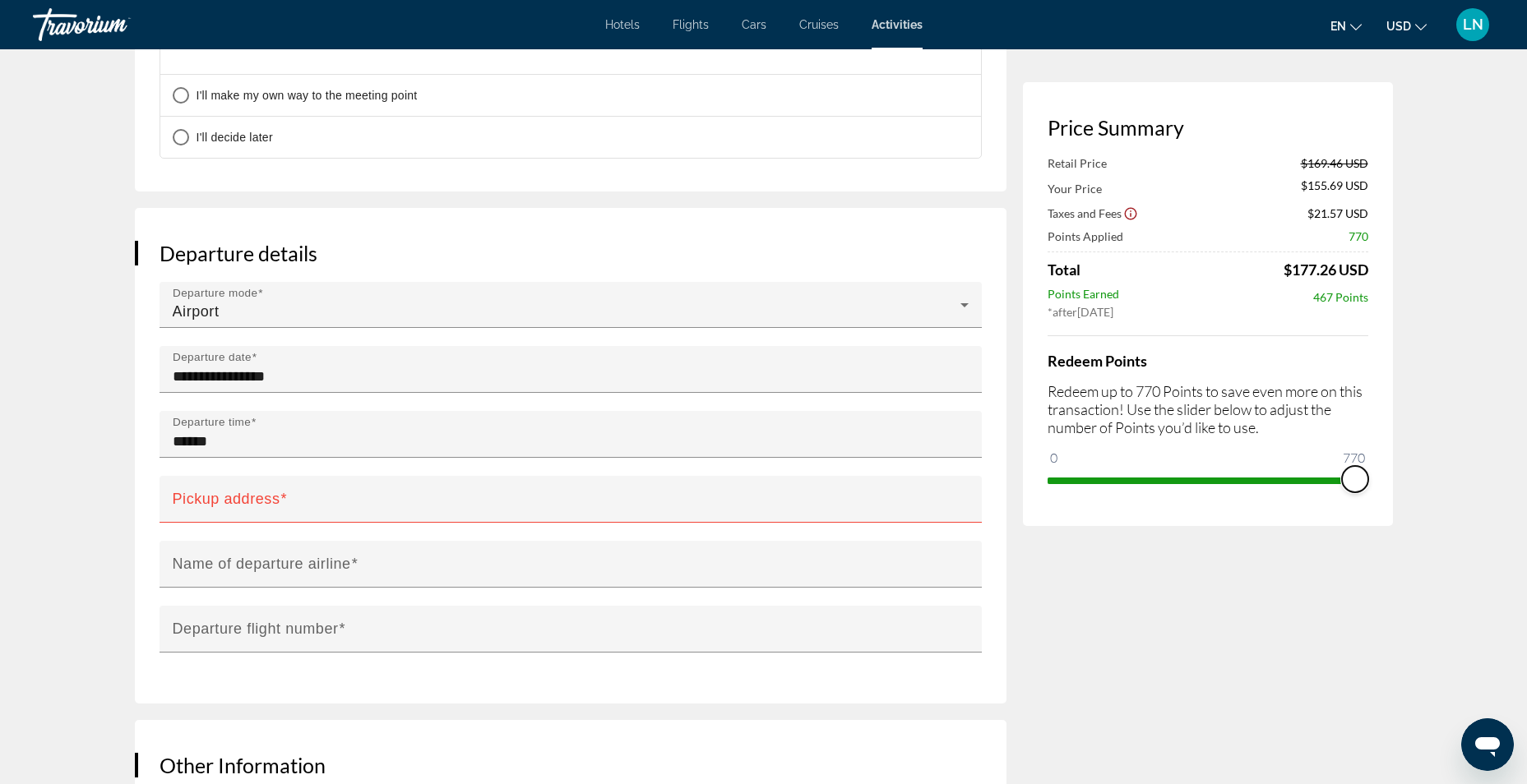
drag, startPoint x: 1055, startPoint y: 460, endPoint x: 1478, endPoint y: 476, distance: 423.3
click at [1478, 476] on app-activity-booking "Activity Booking Price Summary Retail Price $169.46 USD Your Price $155.69 USD …" at bounding box center [764, 648] width 1527 height 4652
drag, startPoint x: 1357, startPoint y: 485, endPoint x: 1012, endPoint y: 480, distance: 345.0
click at [1012, 480] on div "Price Summary Retail Price $169.46 USD Your Price $147.99 USD Taxes and Fees $2…" at bounding box center [764, 669] width 1258 height 4545
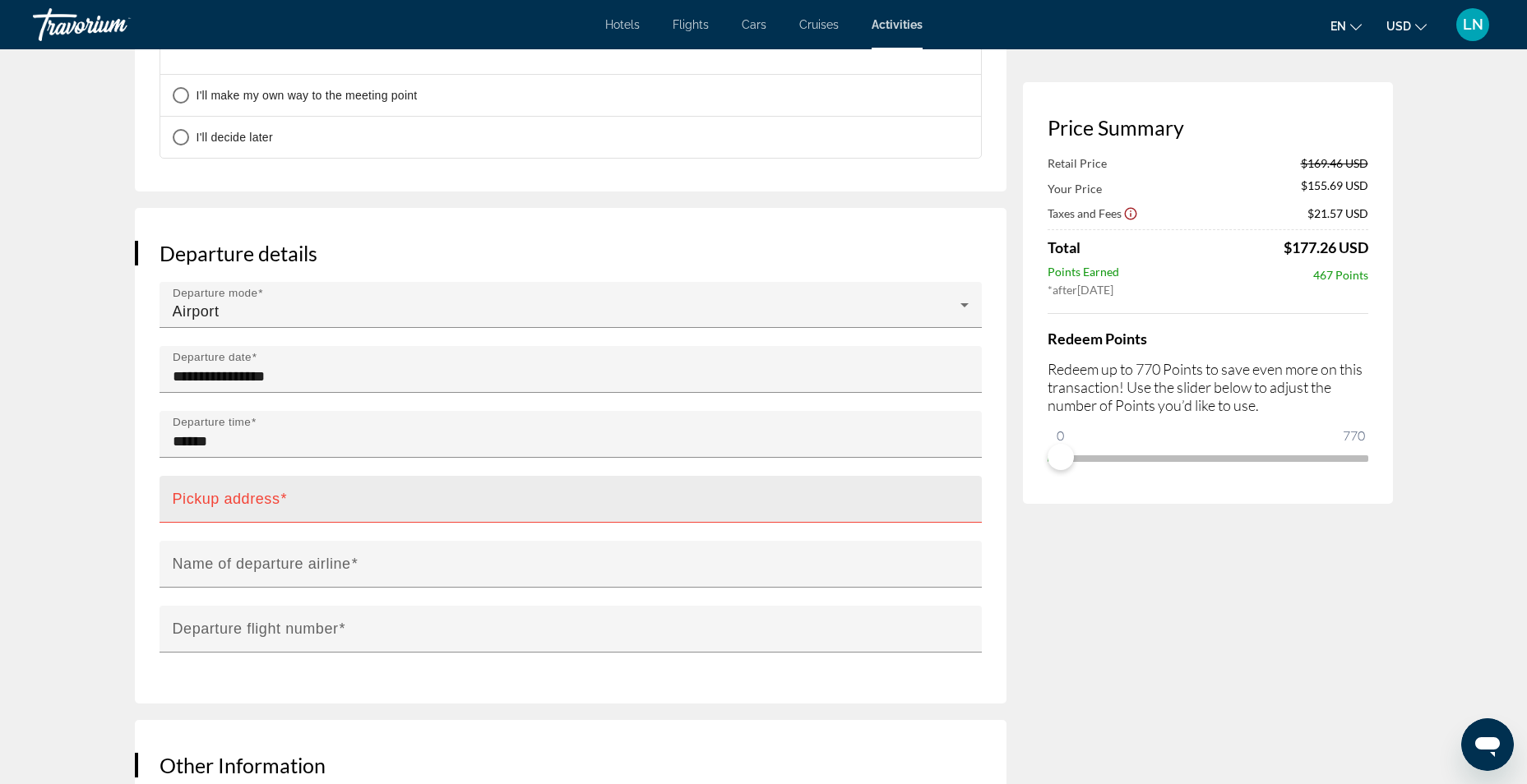
click at [202, 491] on mat-label "Pickup address" at bounding box center [226, 499] width 107 height 16
click at [202, 497] on input "Pickup address" at bounding box center [575, 506] width 806 height 20
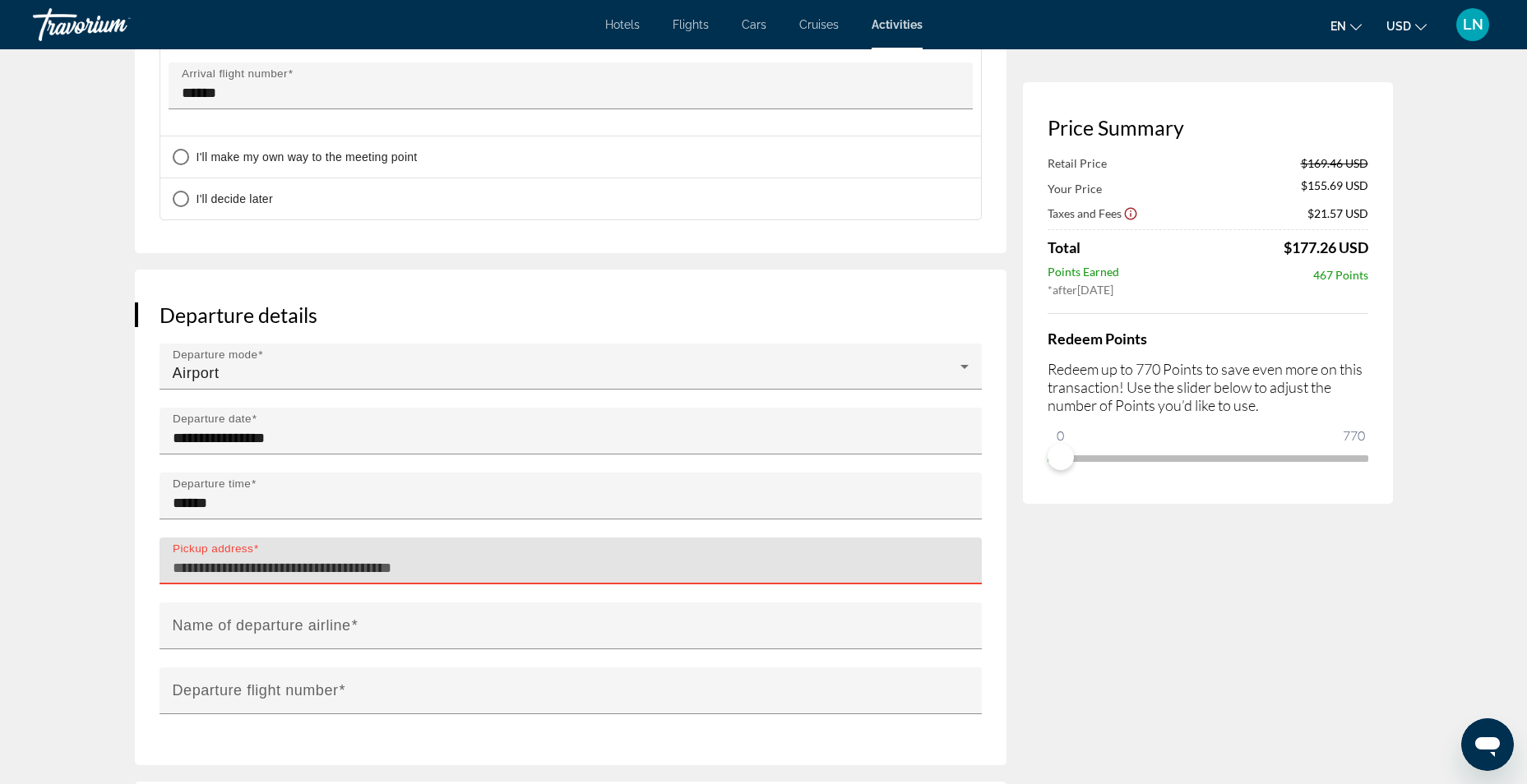
scroll to position [1557, 0]
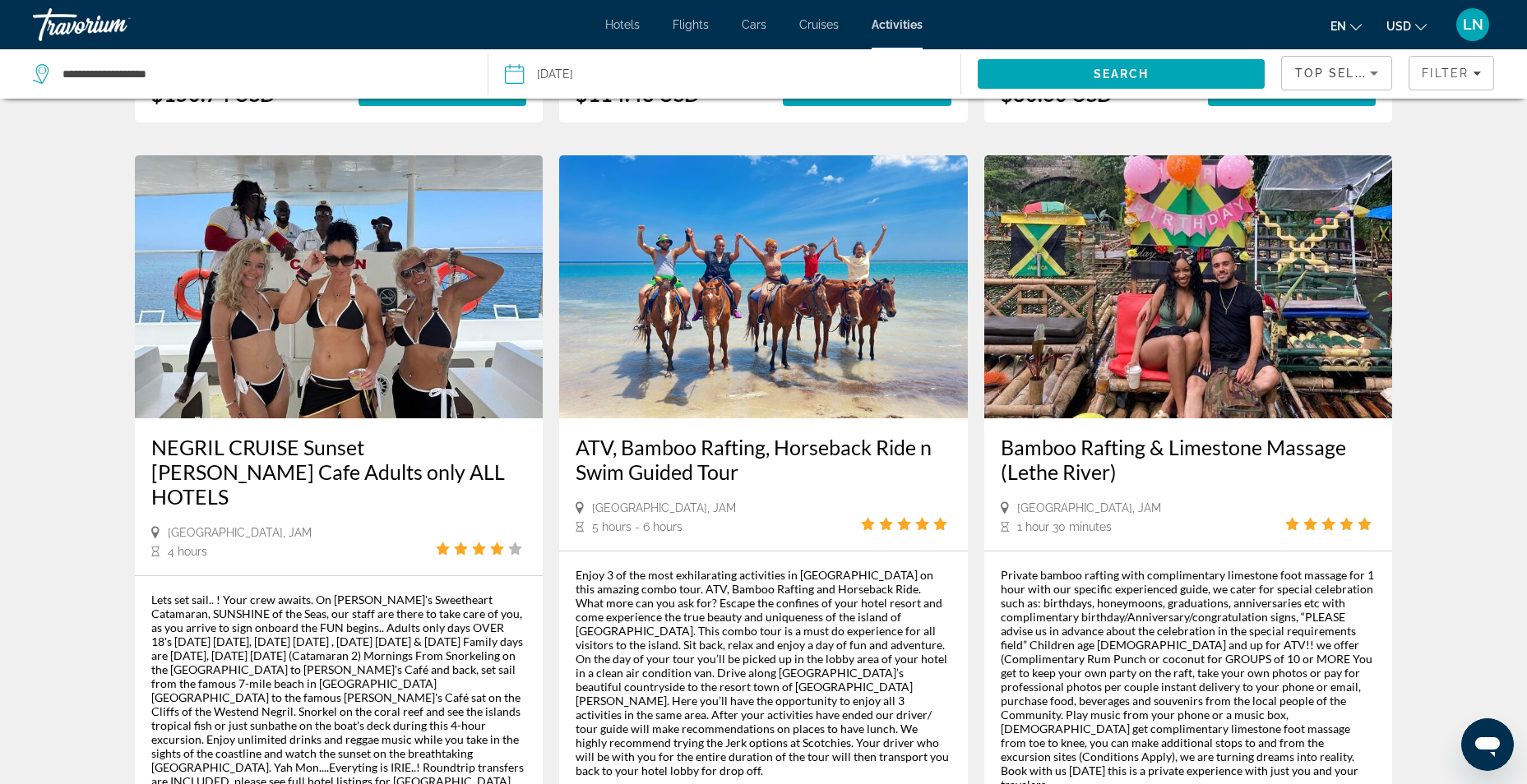
scroll to position [2384, 0]
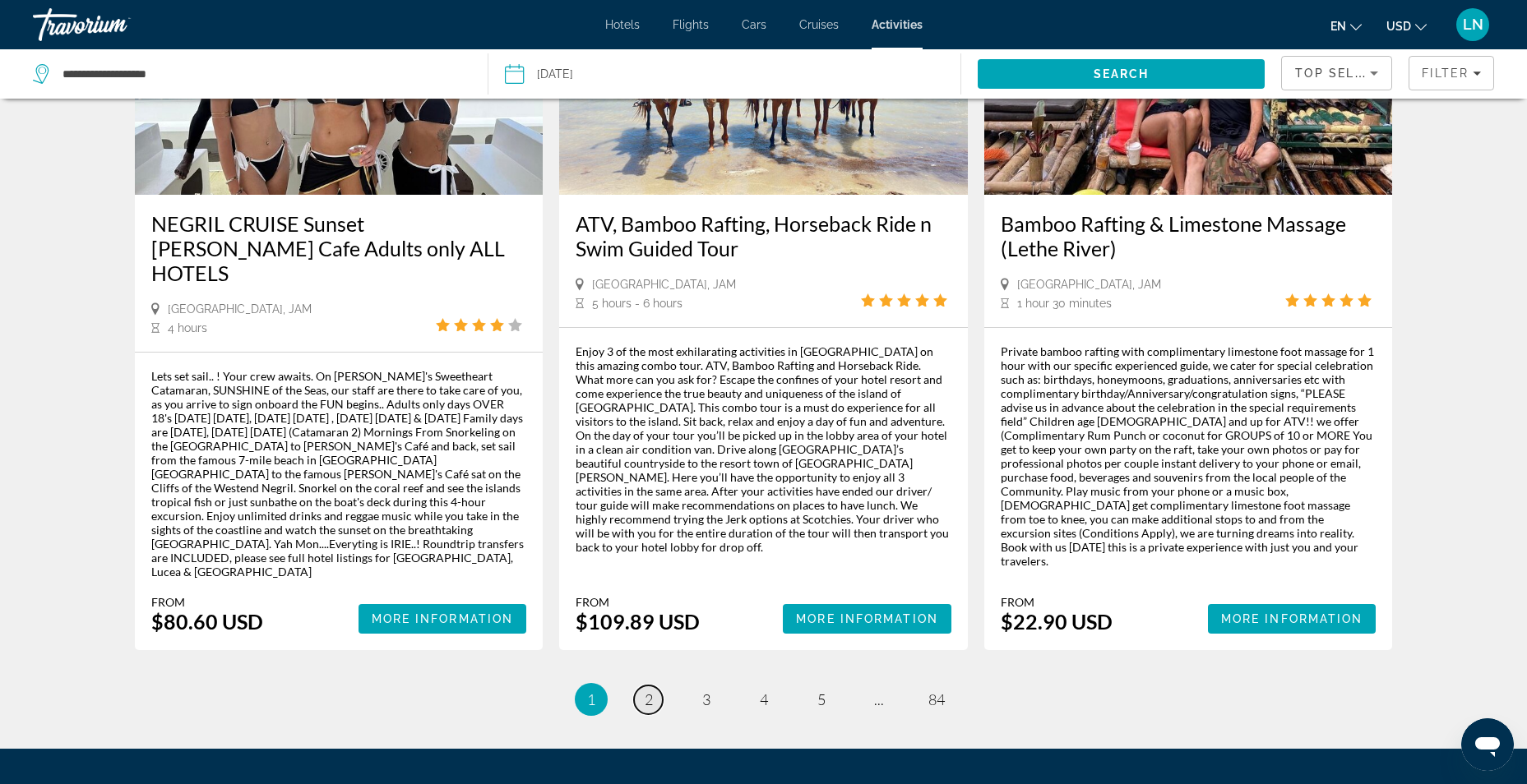
click at [650, 685] on link "page 2" at bounding box center [647, 699] width 28 height 28
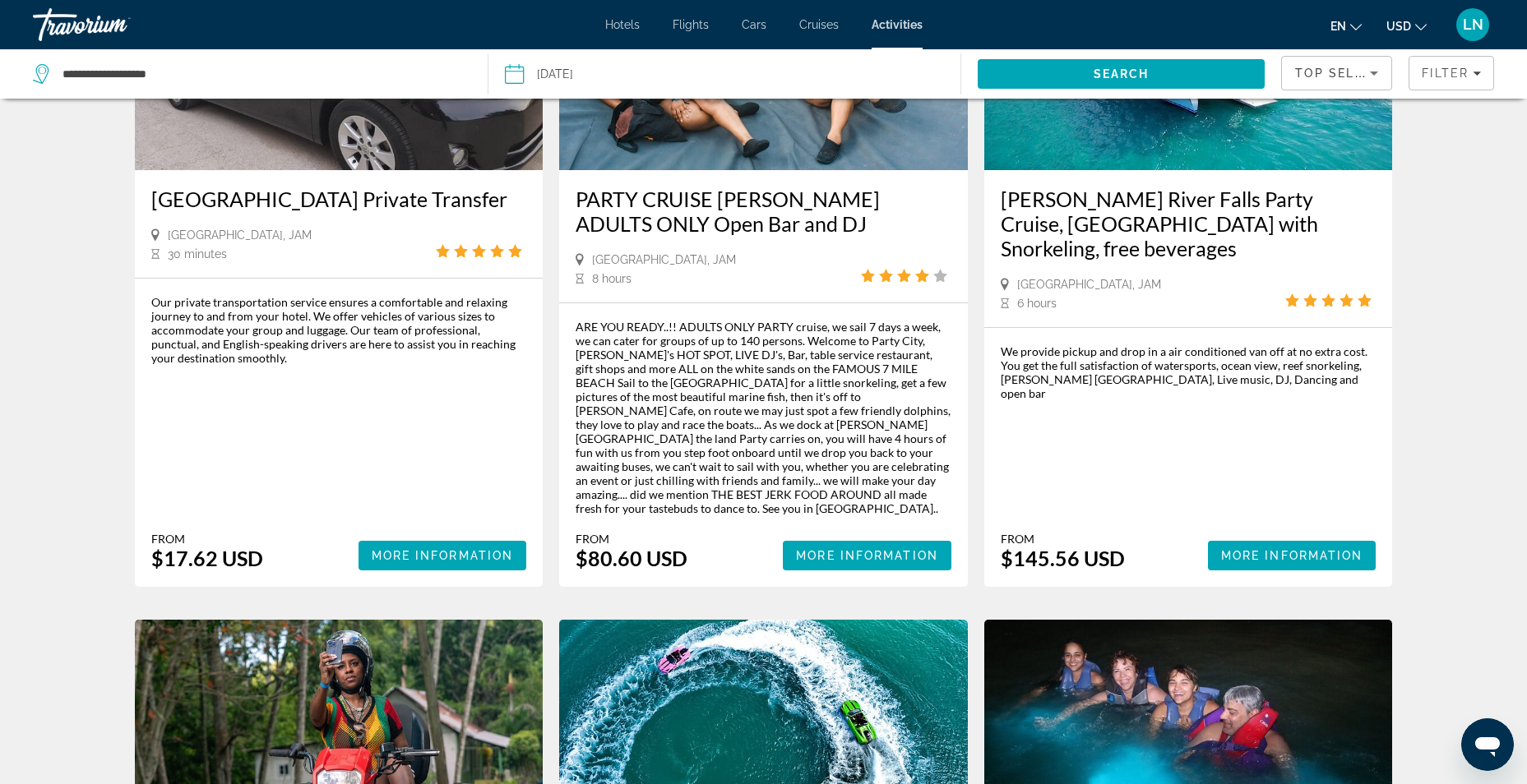
scroll to position [1479, 0]
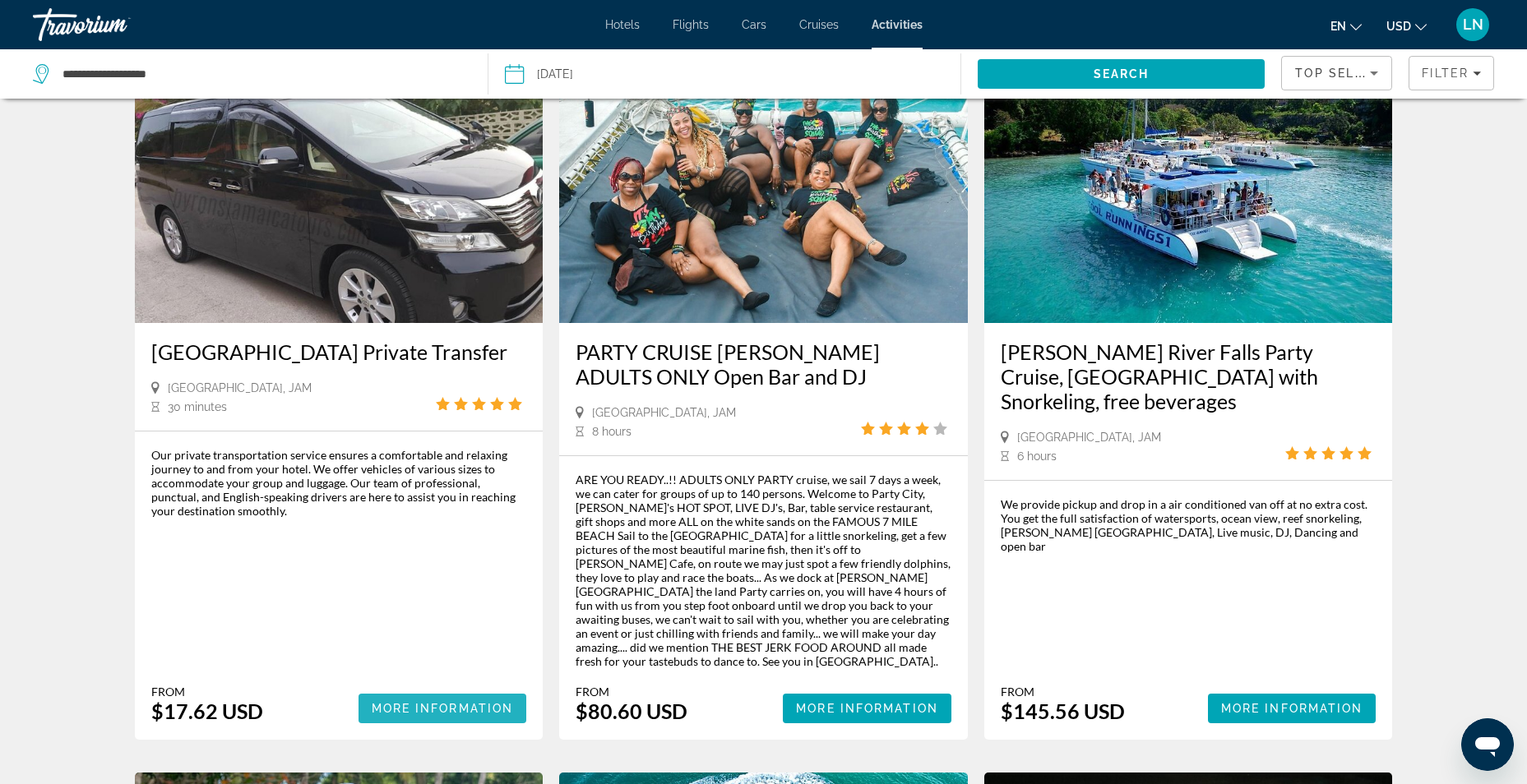
click at [415, 702] on span "More Information" at bounding box center [442, 708] width 142 height 13
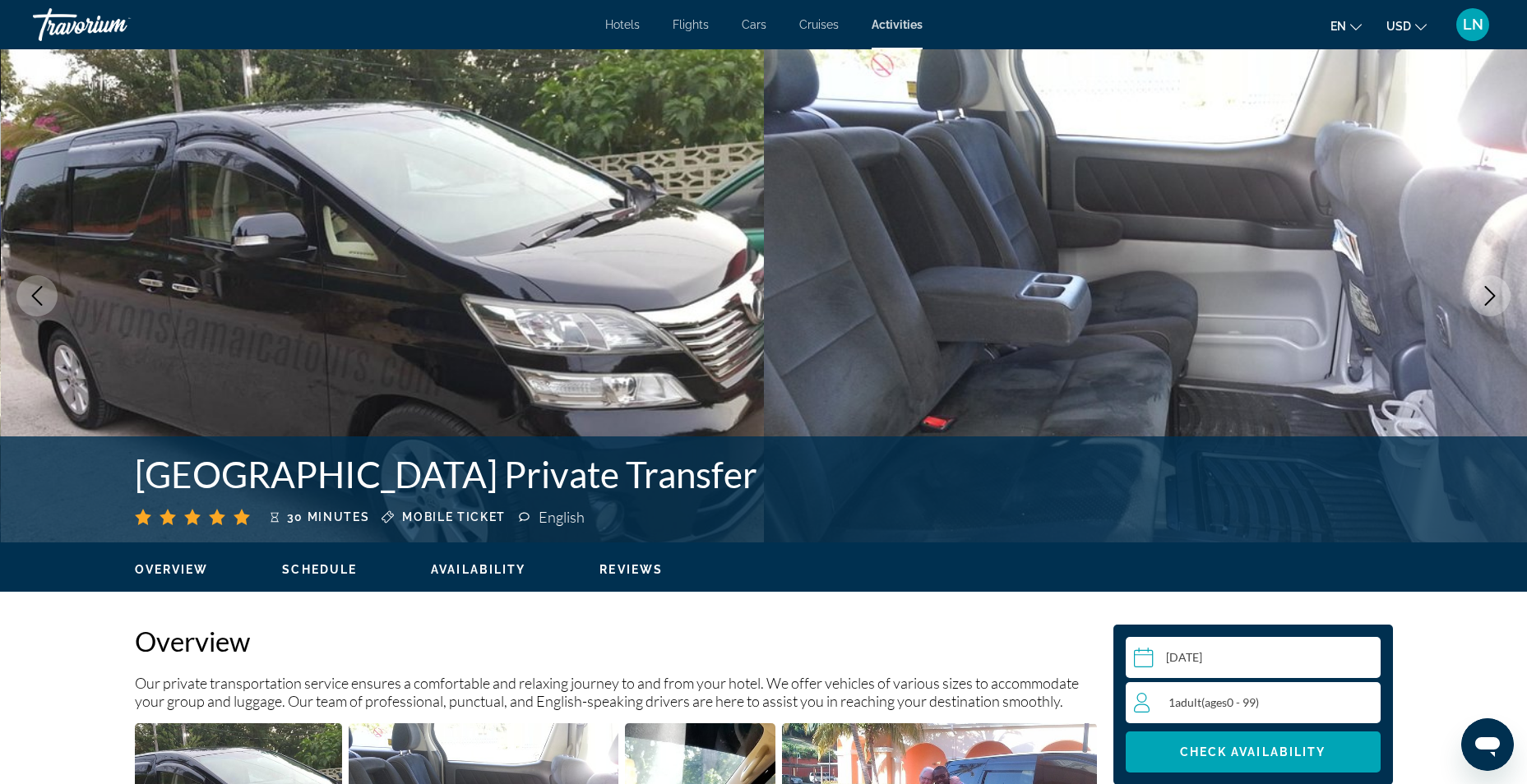
scroll to position [411, 0]
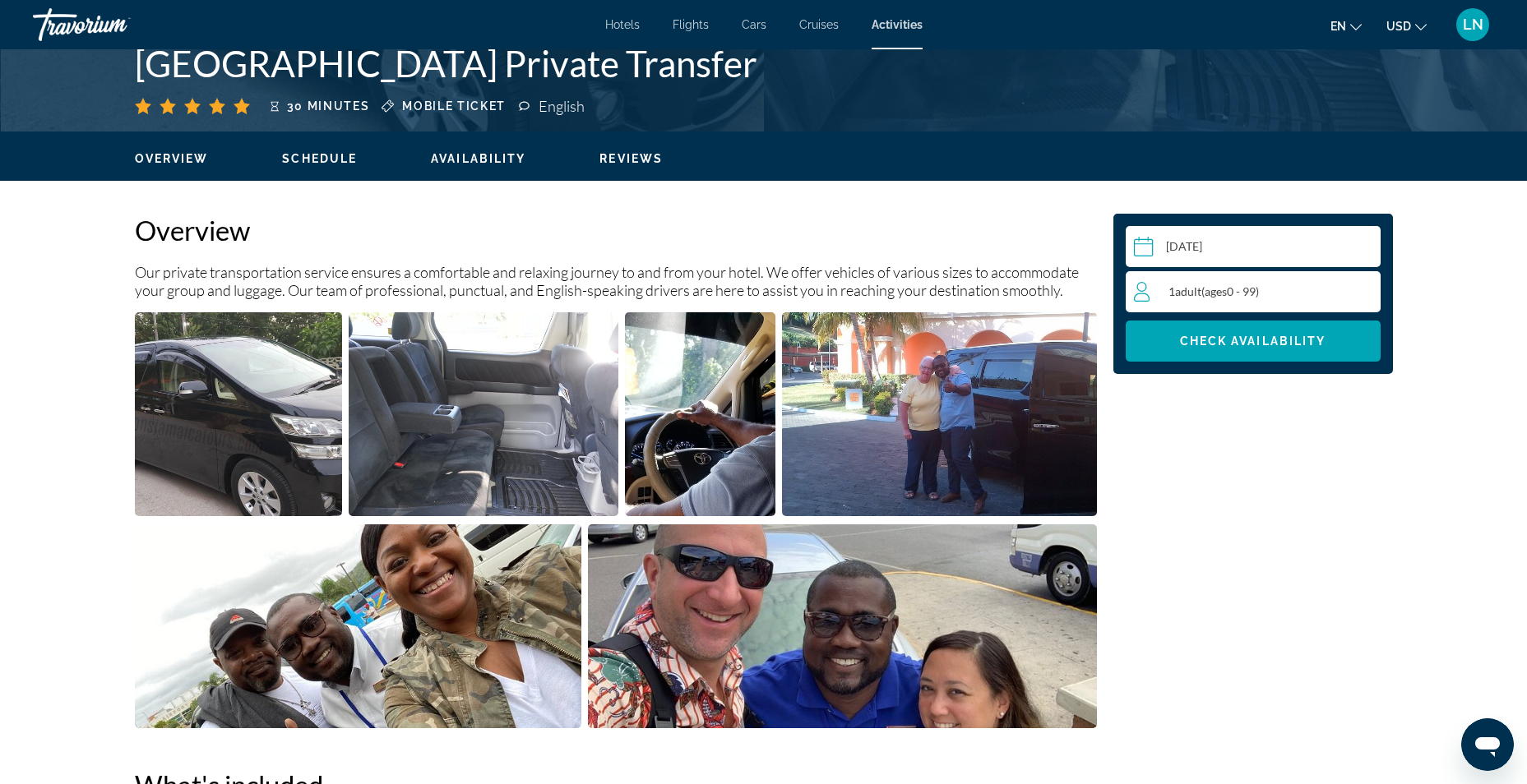
click at [1266, 293] on div "1 Adult Adults ( ages [DEMOGRAPHIC_DATA])" at bounding box center [1257, 291] width 246 height 20
click at [1365, 291] on icon "Increment adults" at bounding box center [1364, 291] width 15 height 15
click at [1318, 333] on span "Main content" at bounding box center [1253, 341] width 254 height 40
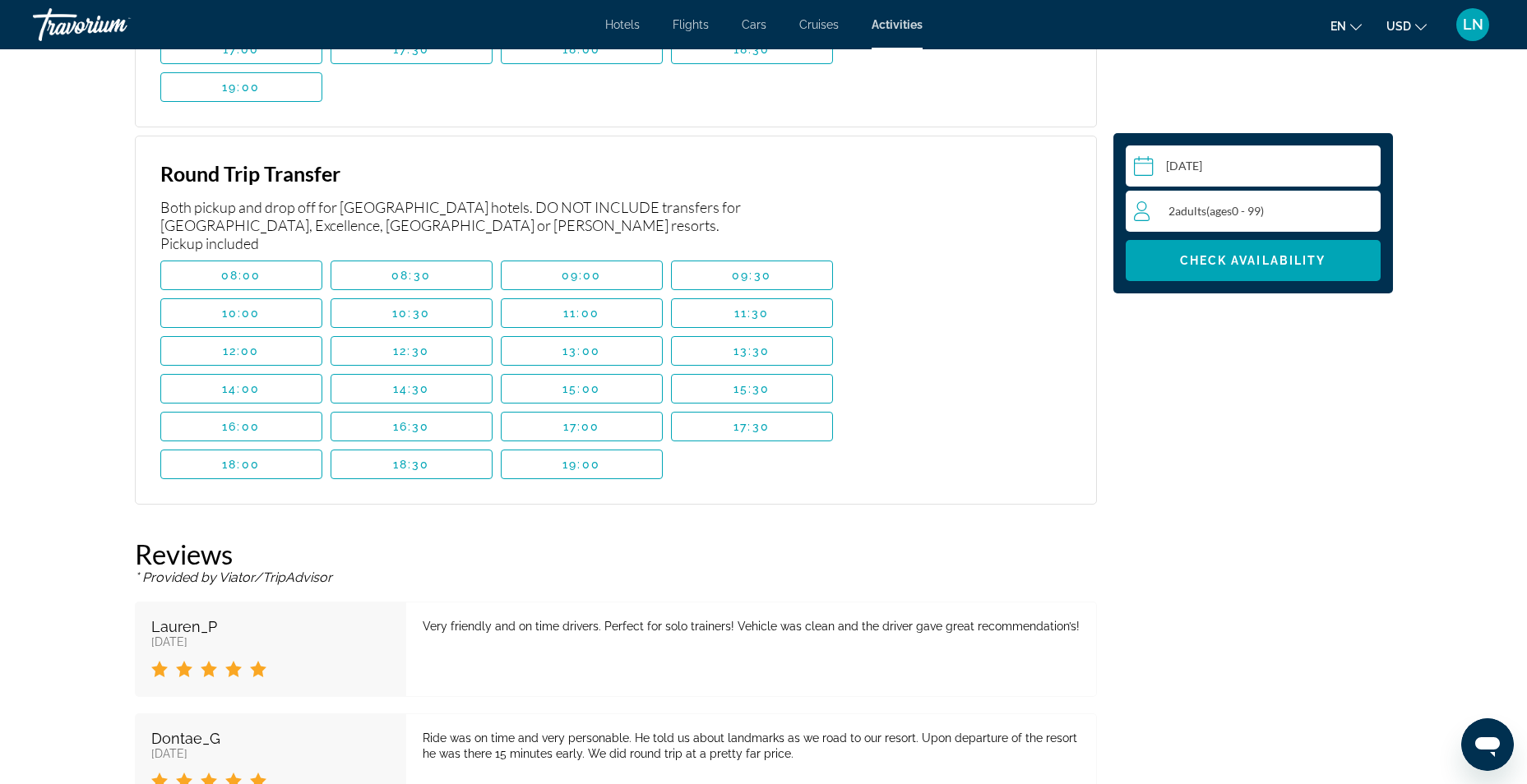
scroll to position [3542, 0]
